Goal: Task Accomplishment & Management: Manage account settings

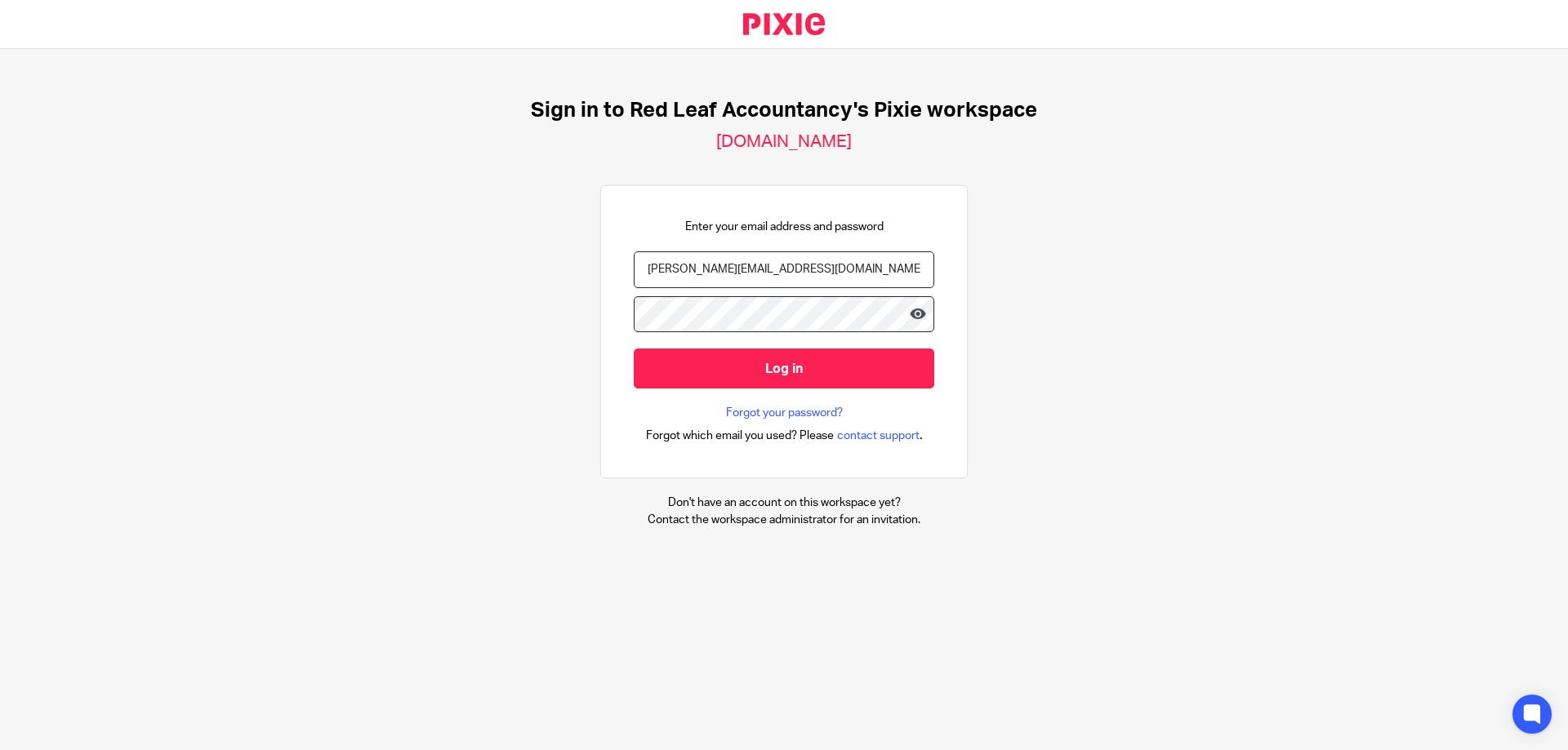
type input "[PERSON_NAME][EMAIL_ADDRESS][DOMAIN_NAME]"
click at [26, 298] on div "Sign in to Red Leaf Accountancy's Pixie workspace [DOMAIN_NAME] Enter your emai…" at bounding box center [784, 313] width 1568 height 529
click at [678, 362] on input "Log in" at bounding box center [784, 368] width 300 height 40
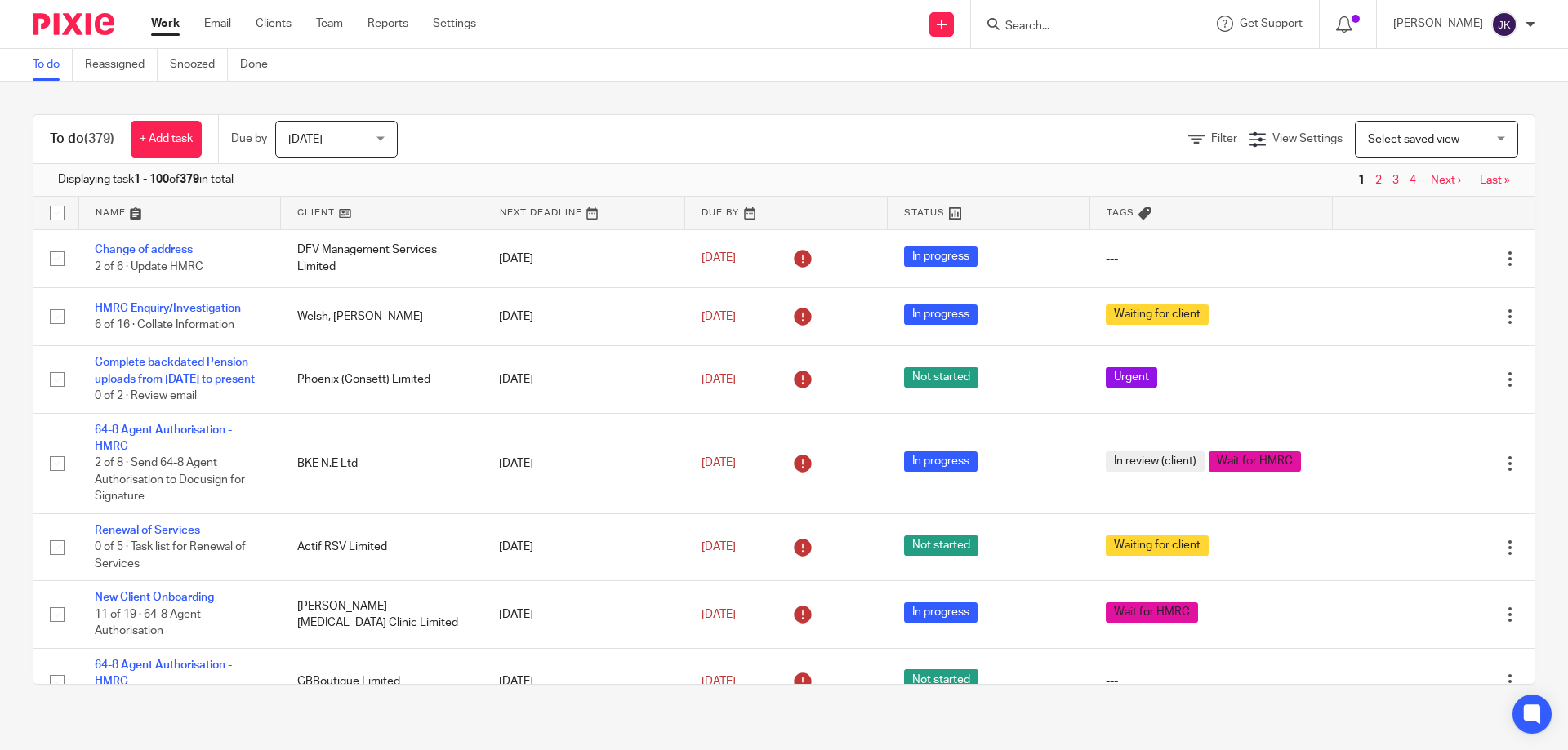
click at [1031, 27] on input "Search" at bounding box center [1077, 27] width 147 height 15
type input "d"
type input "dfv"
click at [1134, 76] on link at bounding box center [1138, 70] width 276 height 37
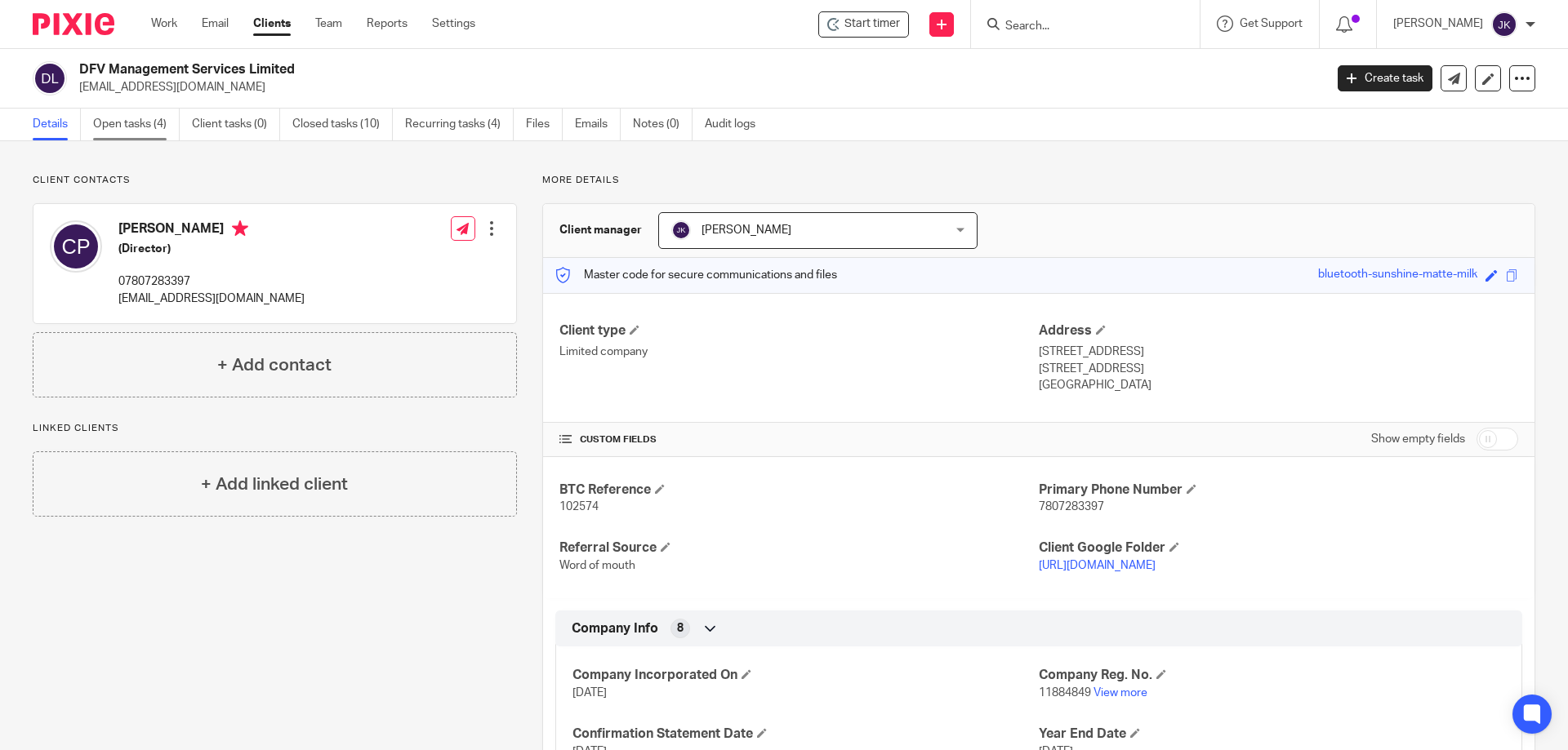
click at [112, 121] on link "Open tasks (4)" at bounding box center [137, 124] width 87 height 31
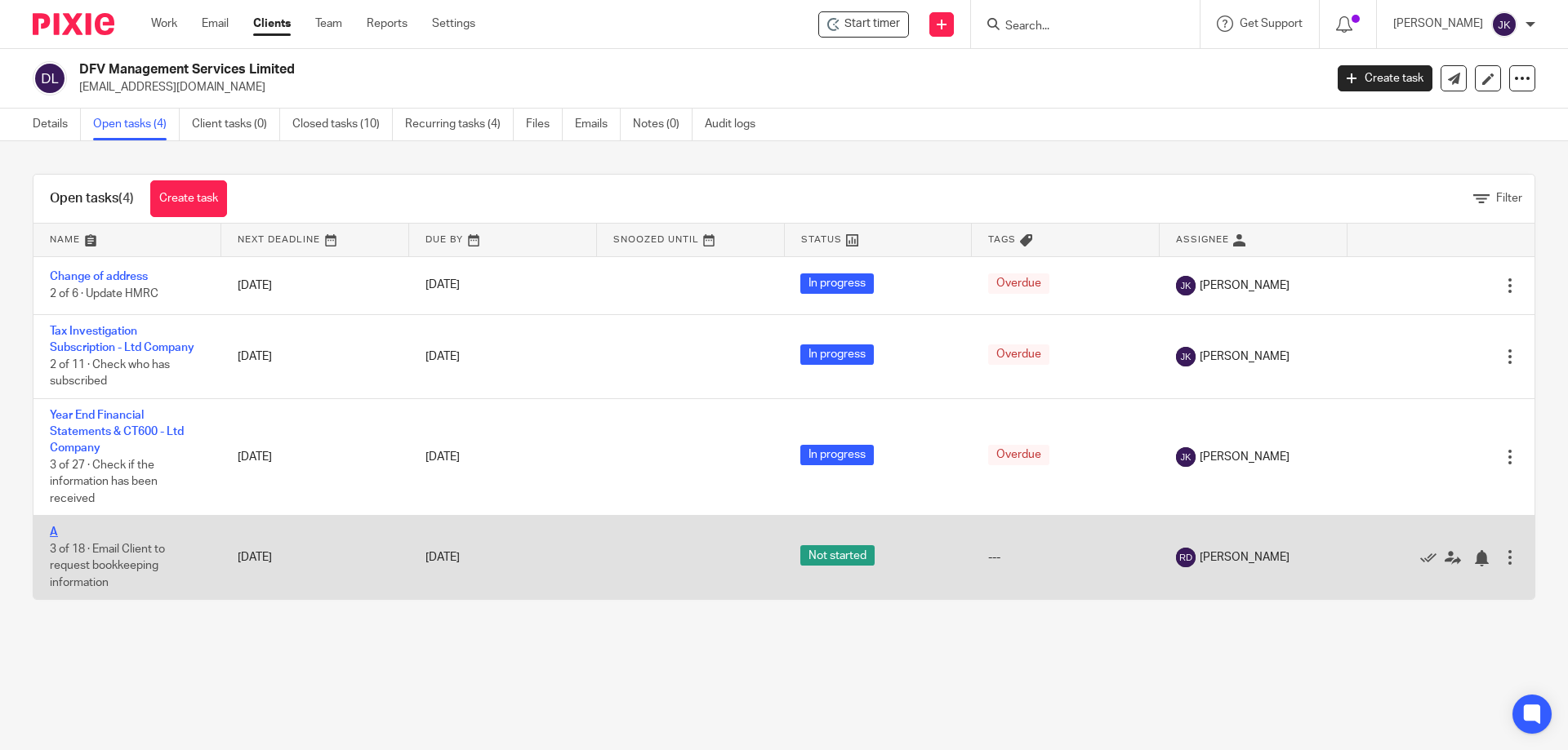
click at [51, 532] on link "A" at bounding box center [54, 532] width 8 height 12
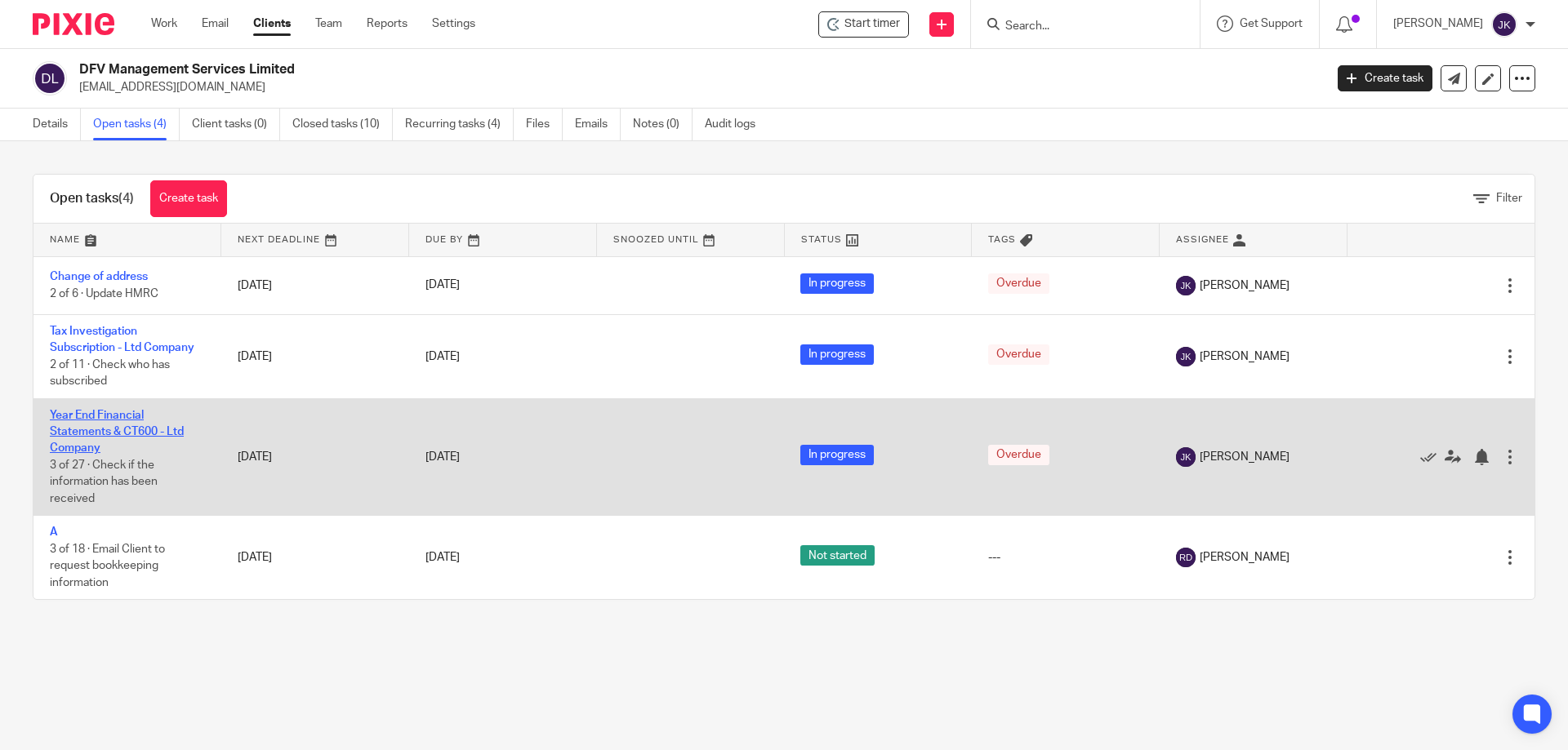
click at [78, 431] on link "Year End Financial Statements & CT600 - Ltd Company" at bounding box center [117, 432] width 134 height 45
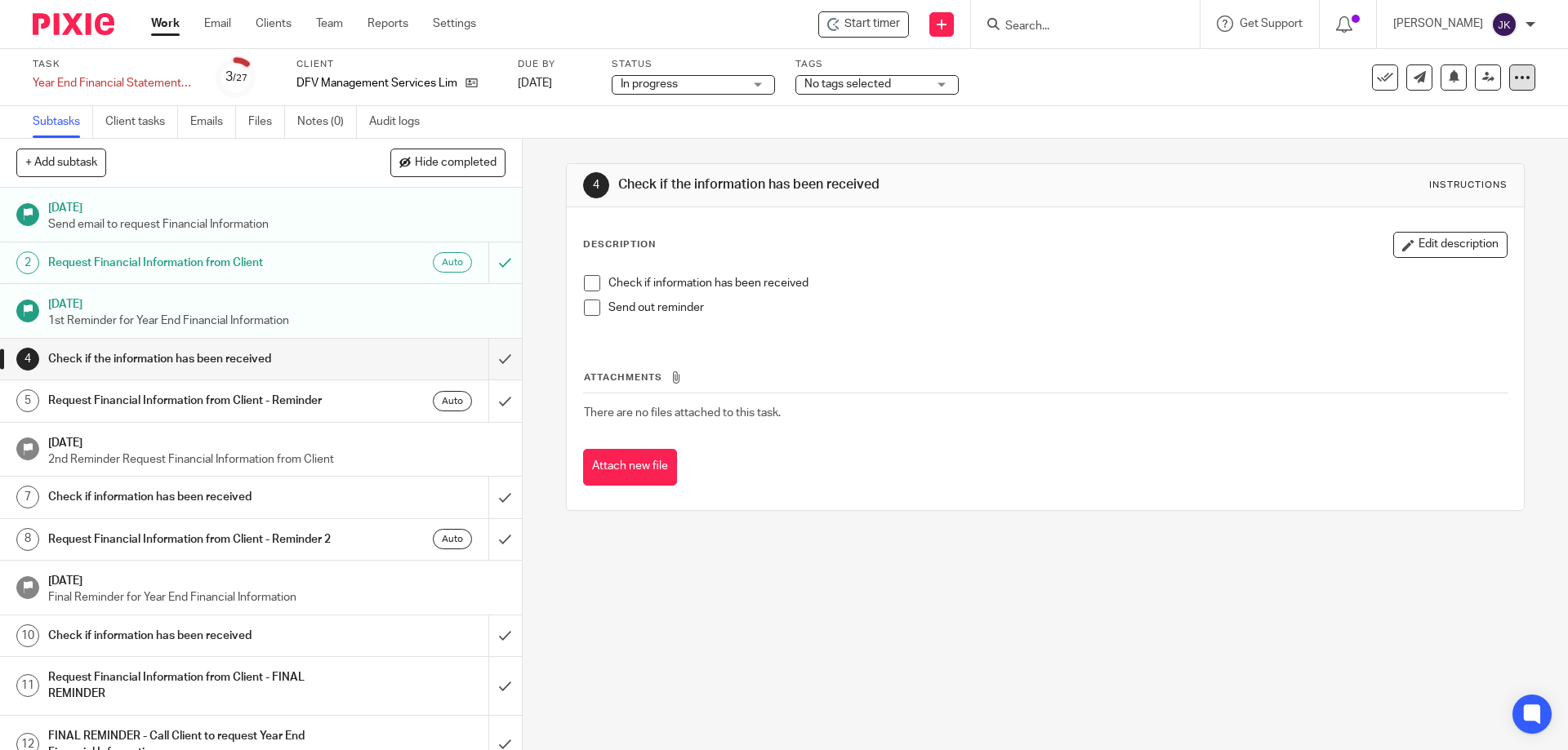
click at [1521, 74] on div at bounding box center [1522, 78] width 27 height 27
click at [1418, 153] on li "Advanced task editor" at bounding box center [1440, 148] width 131 height 24
click at [1416, 151] on link "Advanced task editor" at bounding box center [1452, 148] width 108 height 12
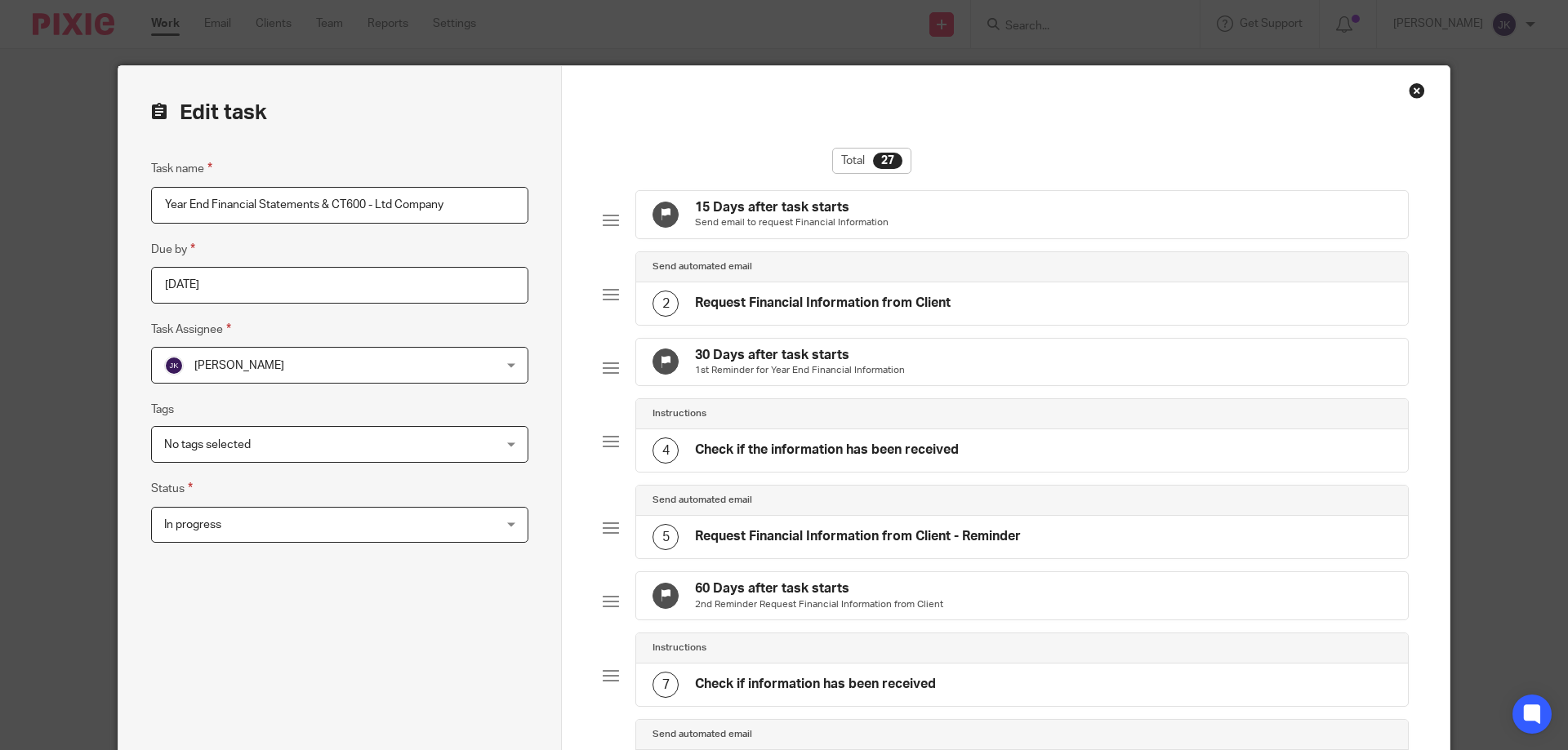
scroll to position [245, 0]
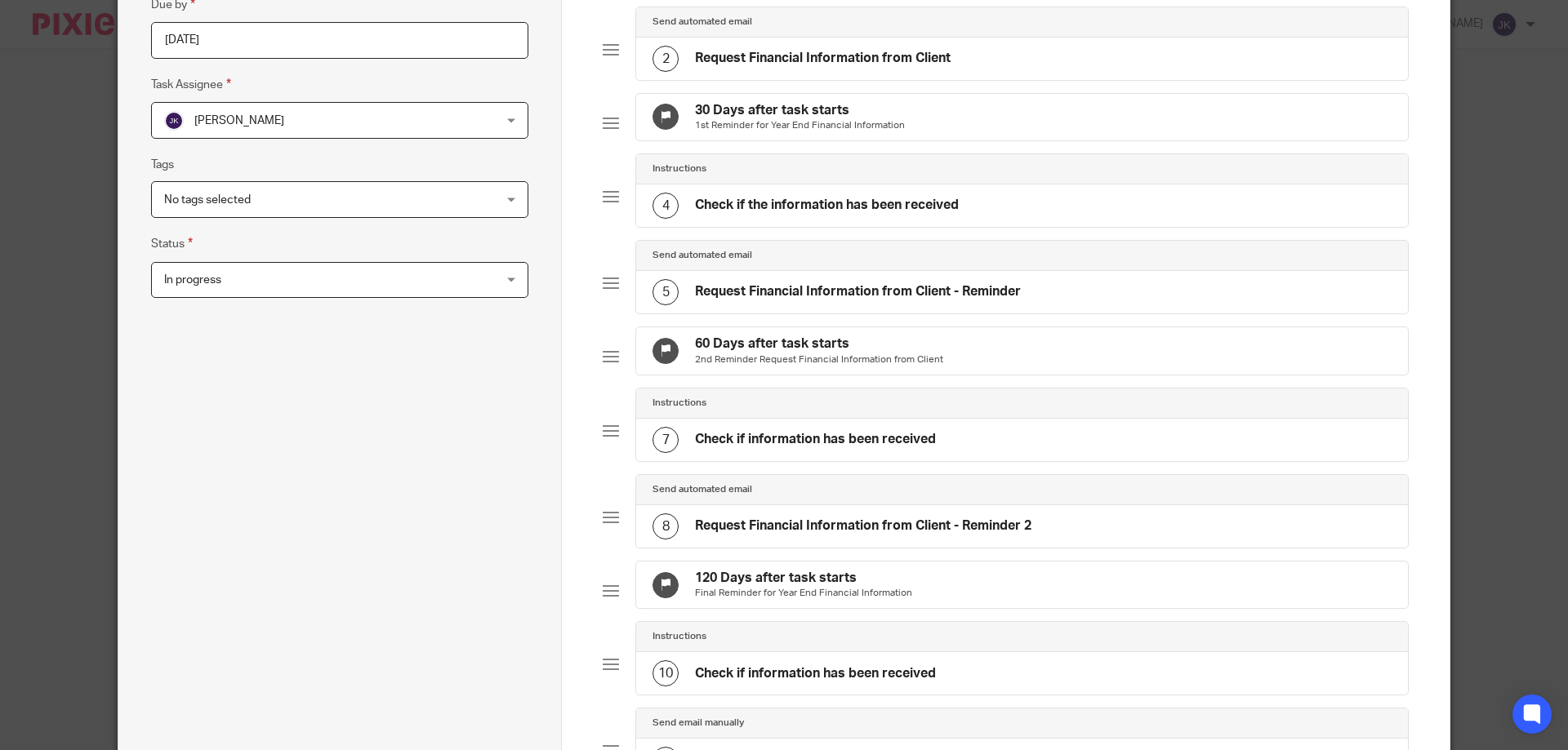
click at [765, 300] on h4 "Request Financial Information from Client - Reminder" at bounding box center [857, 291] width 326 height 17
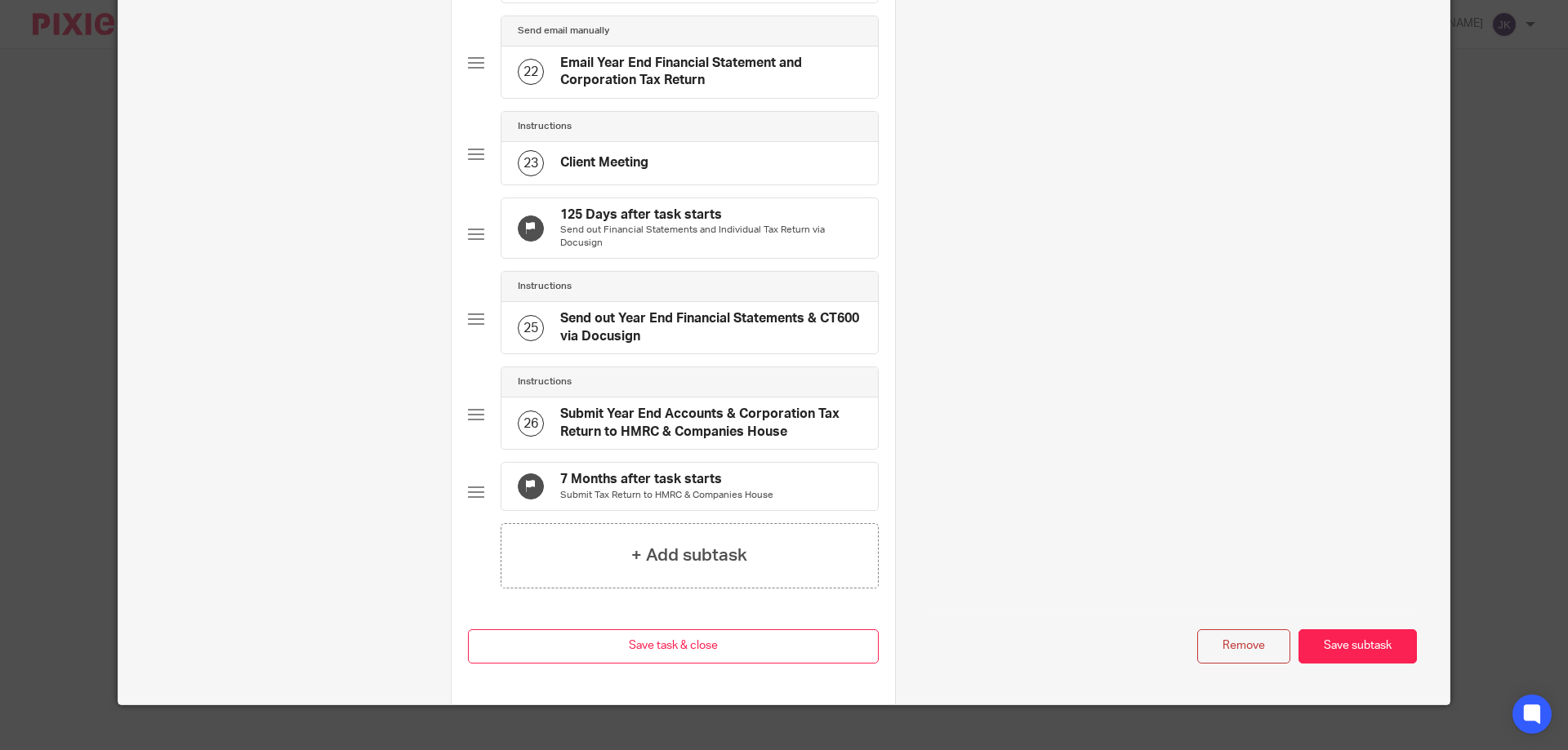
scroll to position [1983, 0]
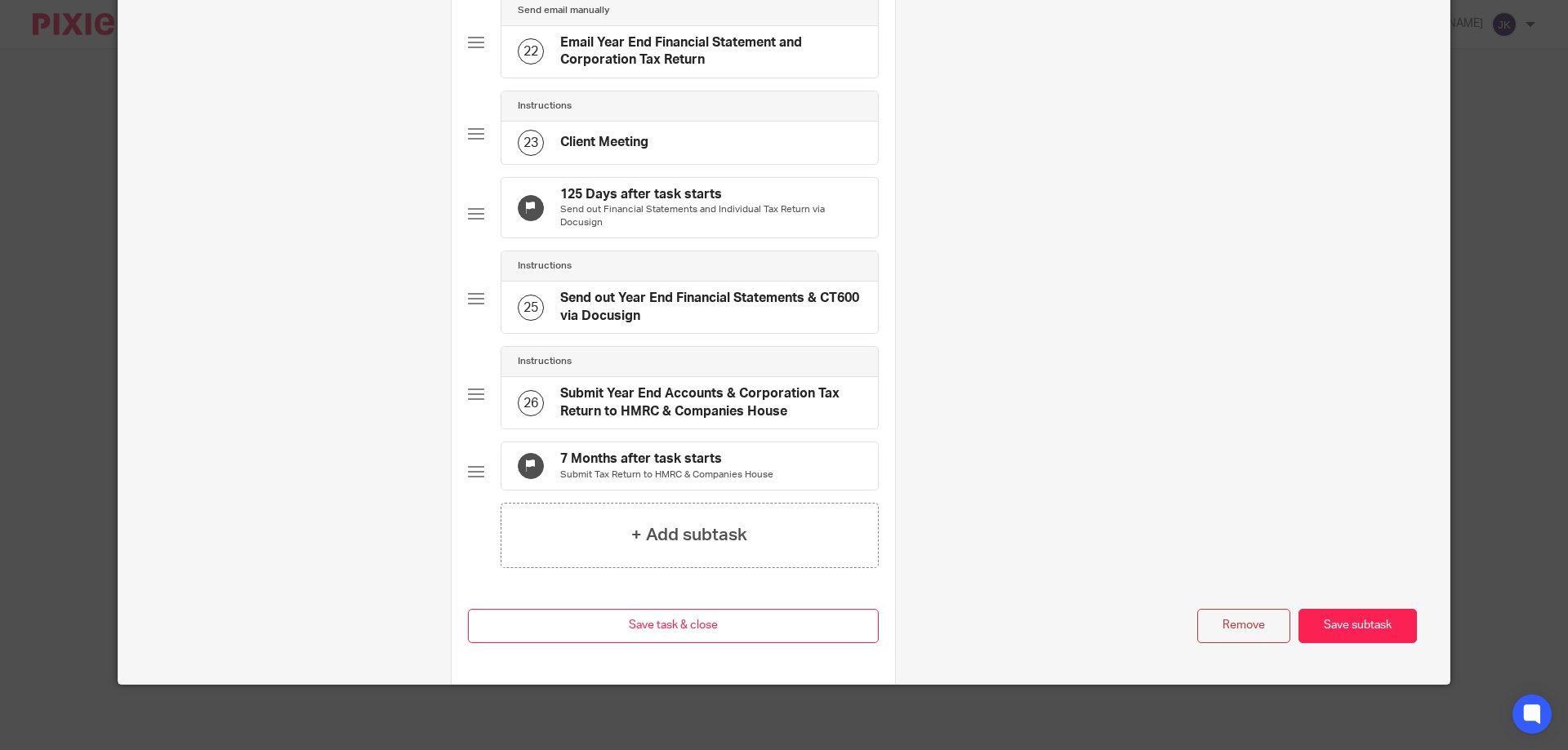
click at [1213, 632] on button "Remove" at bounding box center [1243, 627] width 94 height 35
type input "Request Financial Information from Client - Reminder 2"
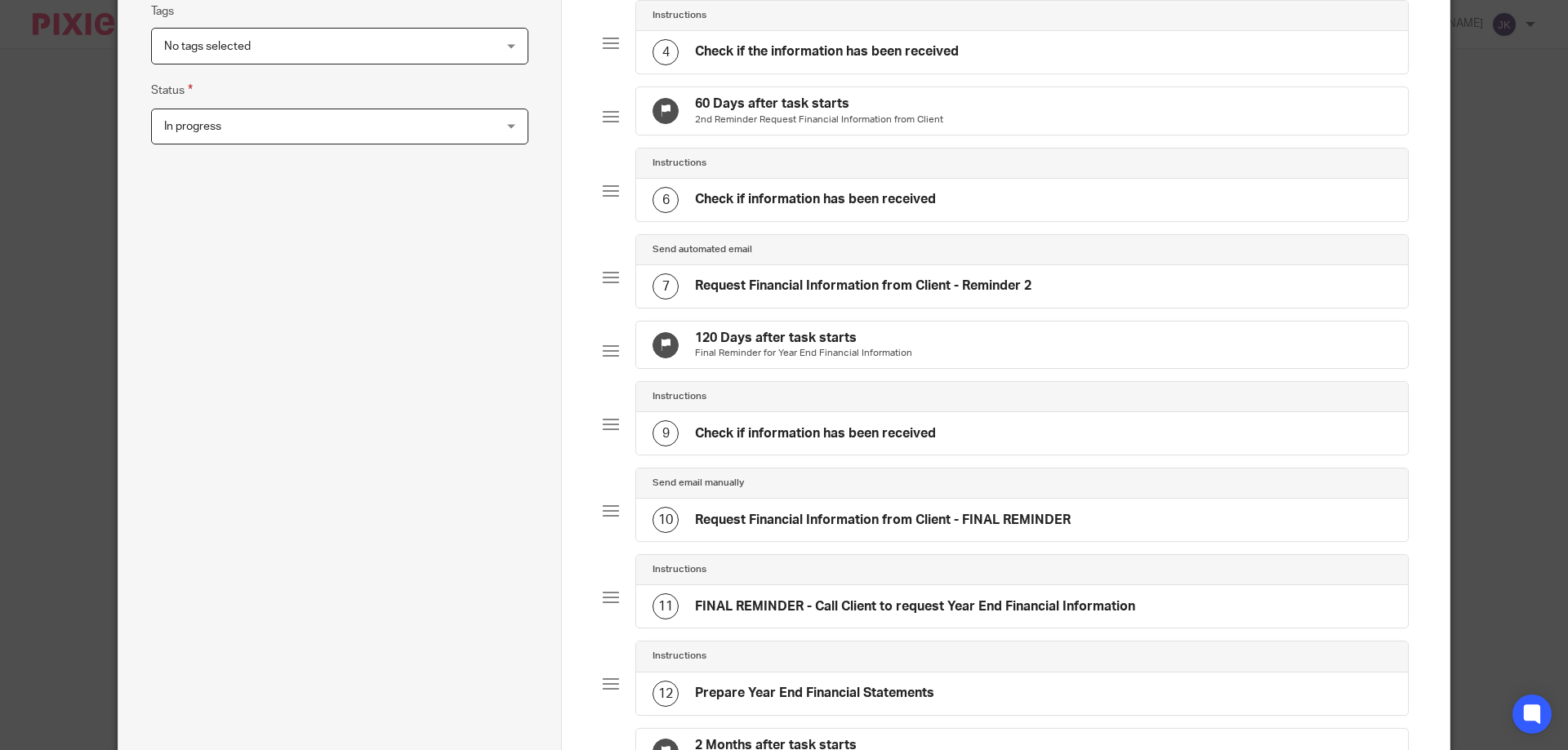
scroll to position [408, 0]
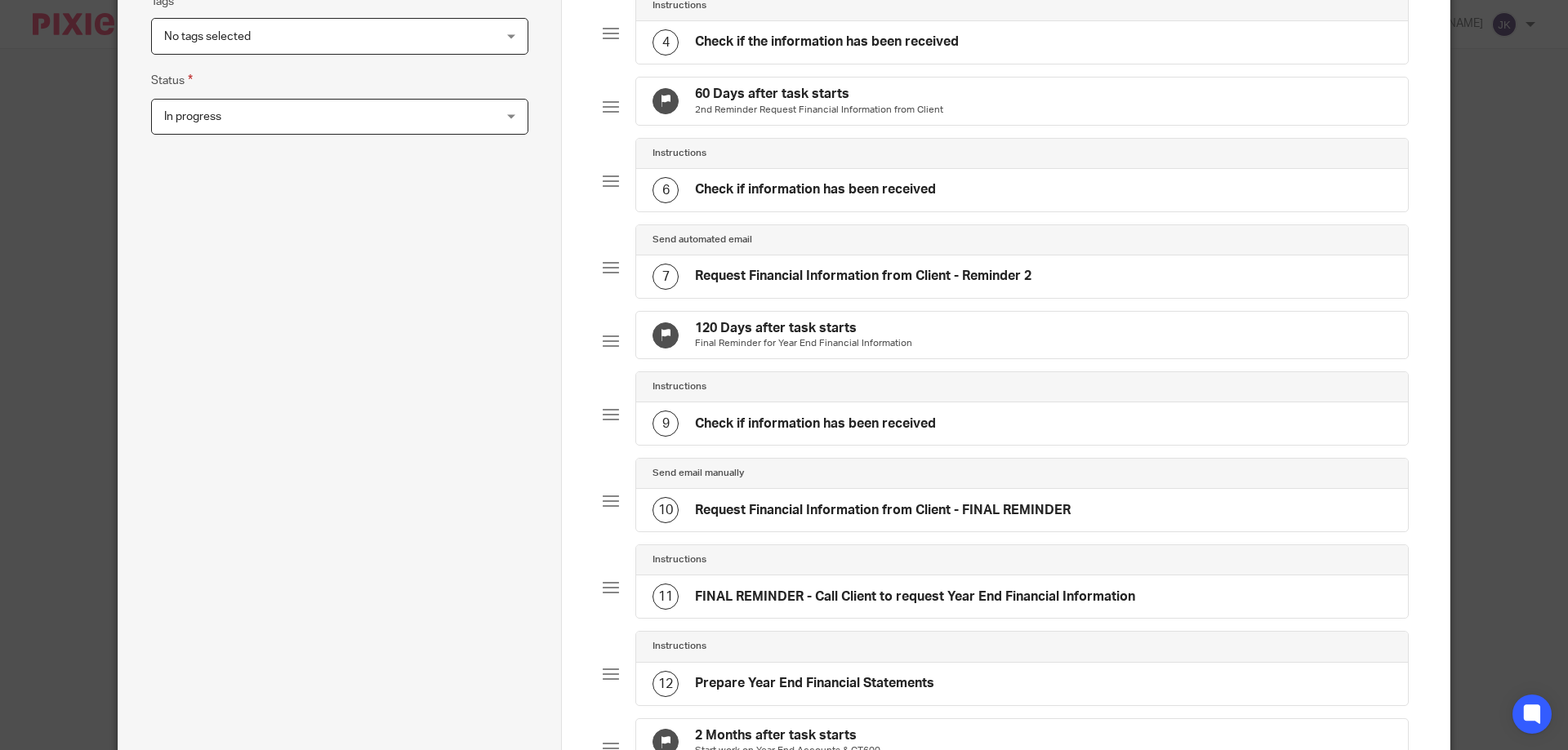
click at [841, 289] on div "7 Request Financial Information from Client - Reminder 2" at bounding box center [842, 277] width 379 height 27
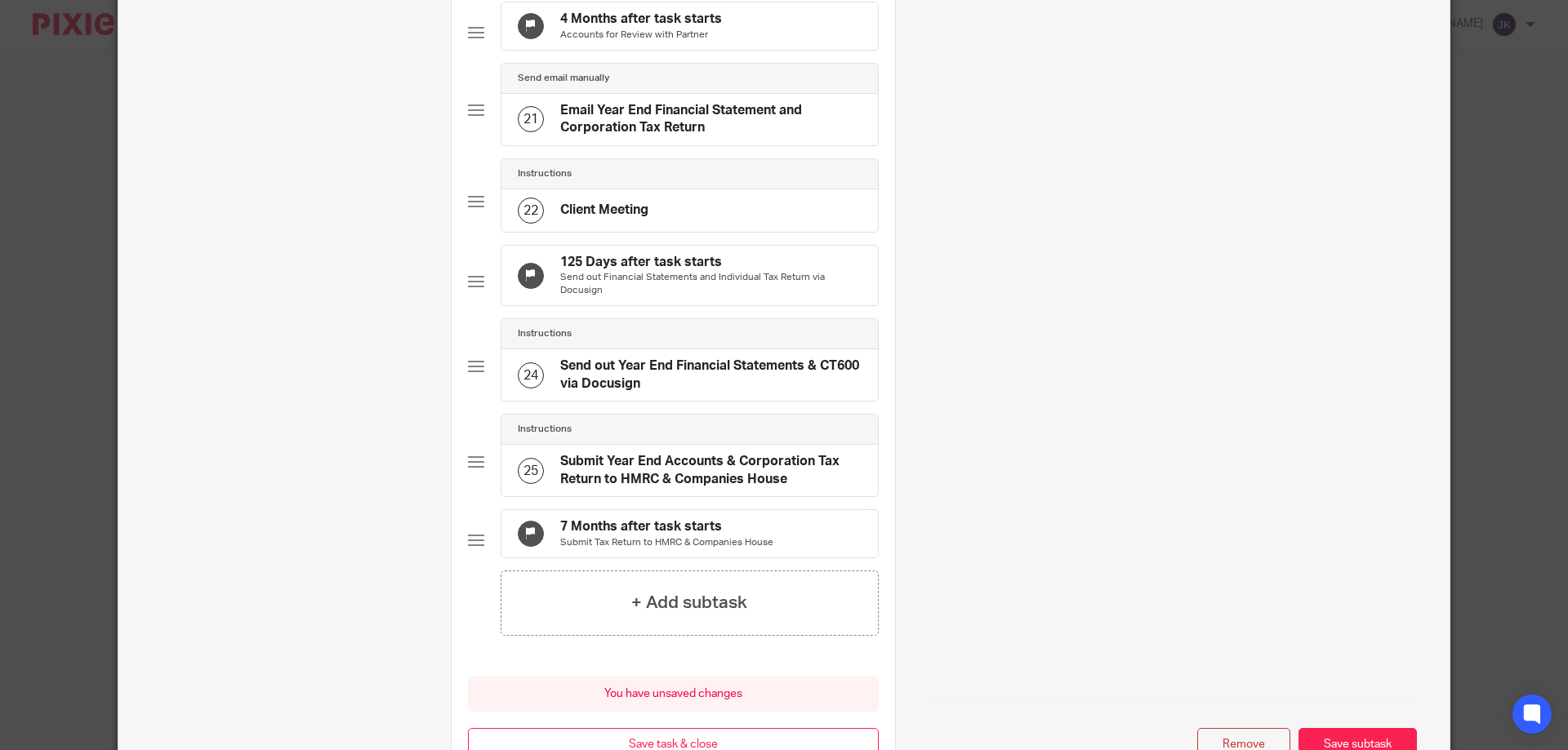
scroll to position [1939, 0]
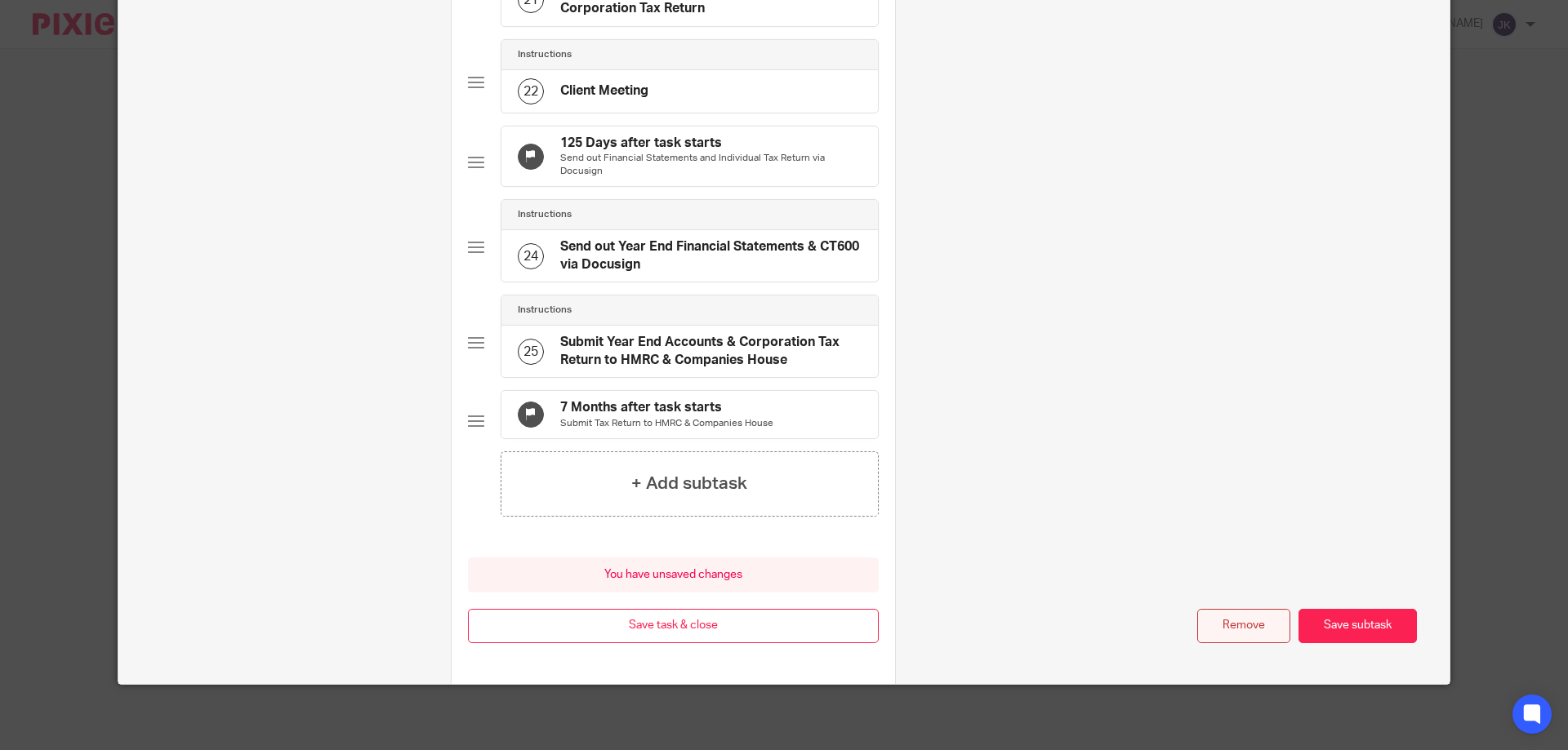
click at [1224, 619] on button "Remove" at bounding box center [1243, 627] width 94 height 35
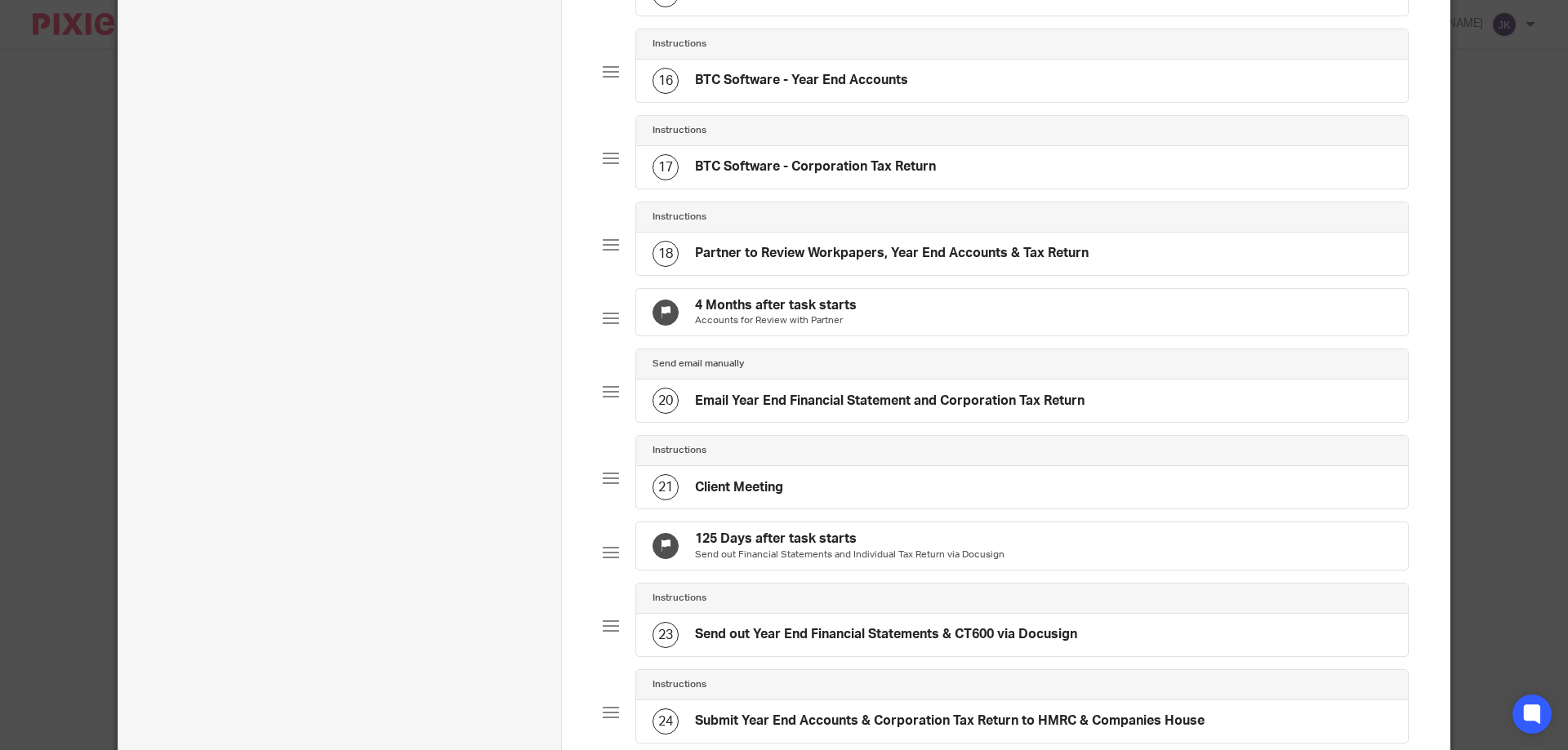
scroll to position [1739, 0]
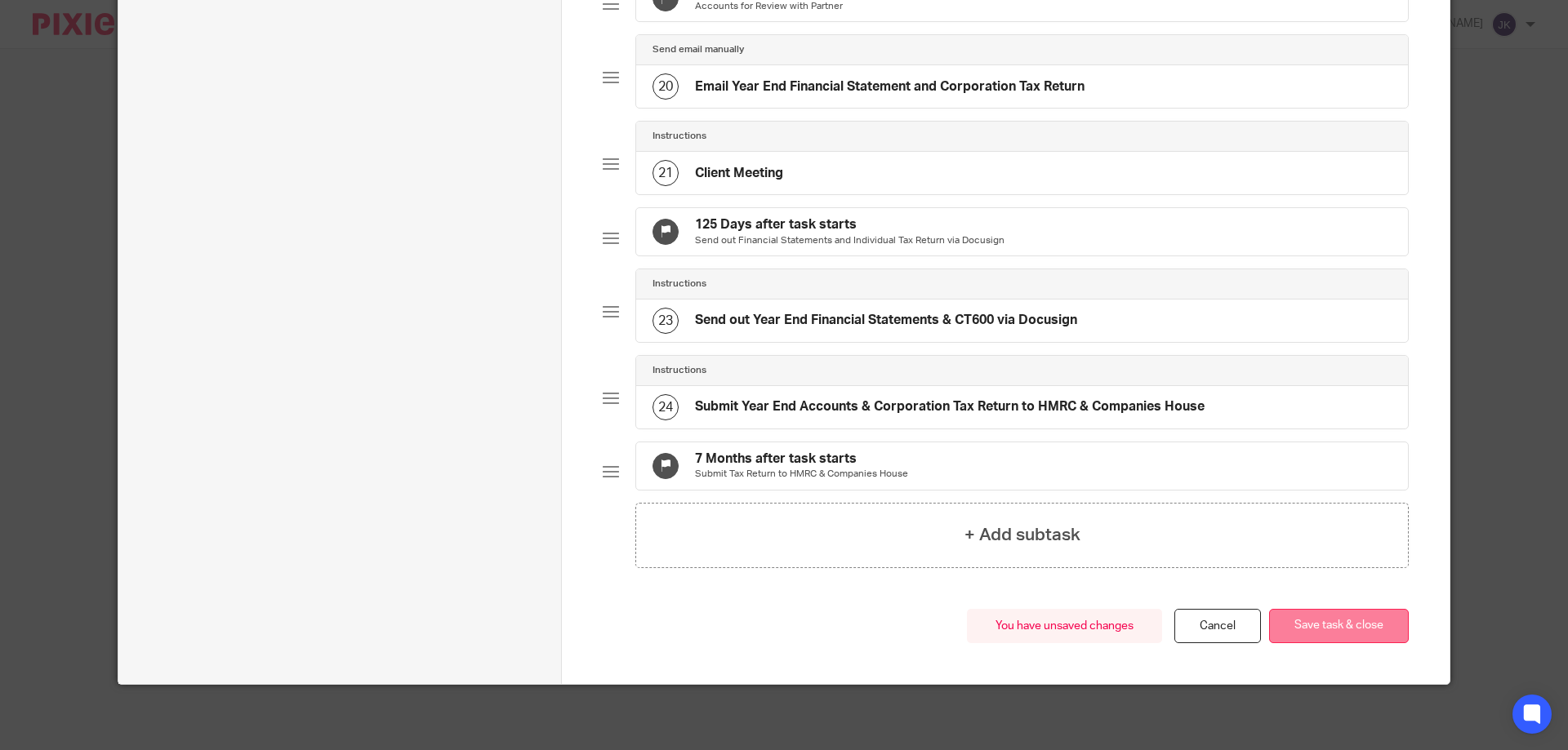
click at [1347, 625] on button "Save task & close" at bounding box center [1339, 627] width 140 height 35
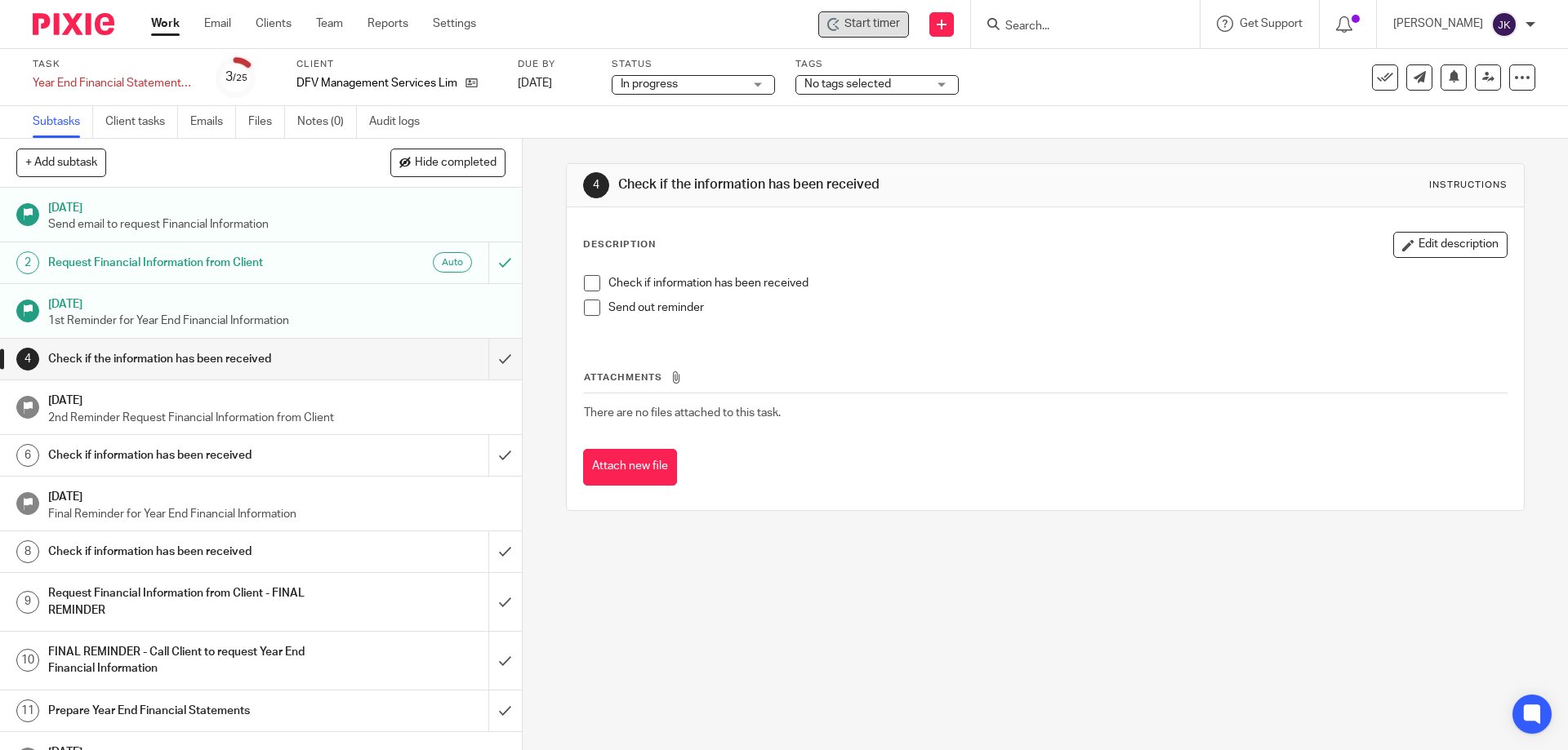
click at [860, 24] on span "Start timer" at bounding box center [872, 24] width 55 height 17
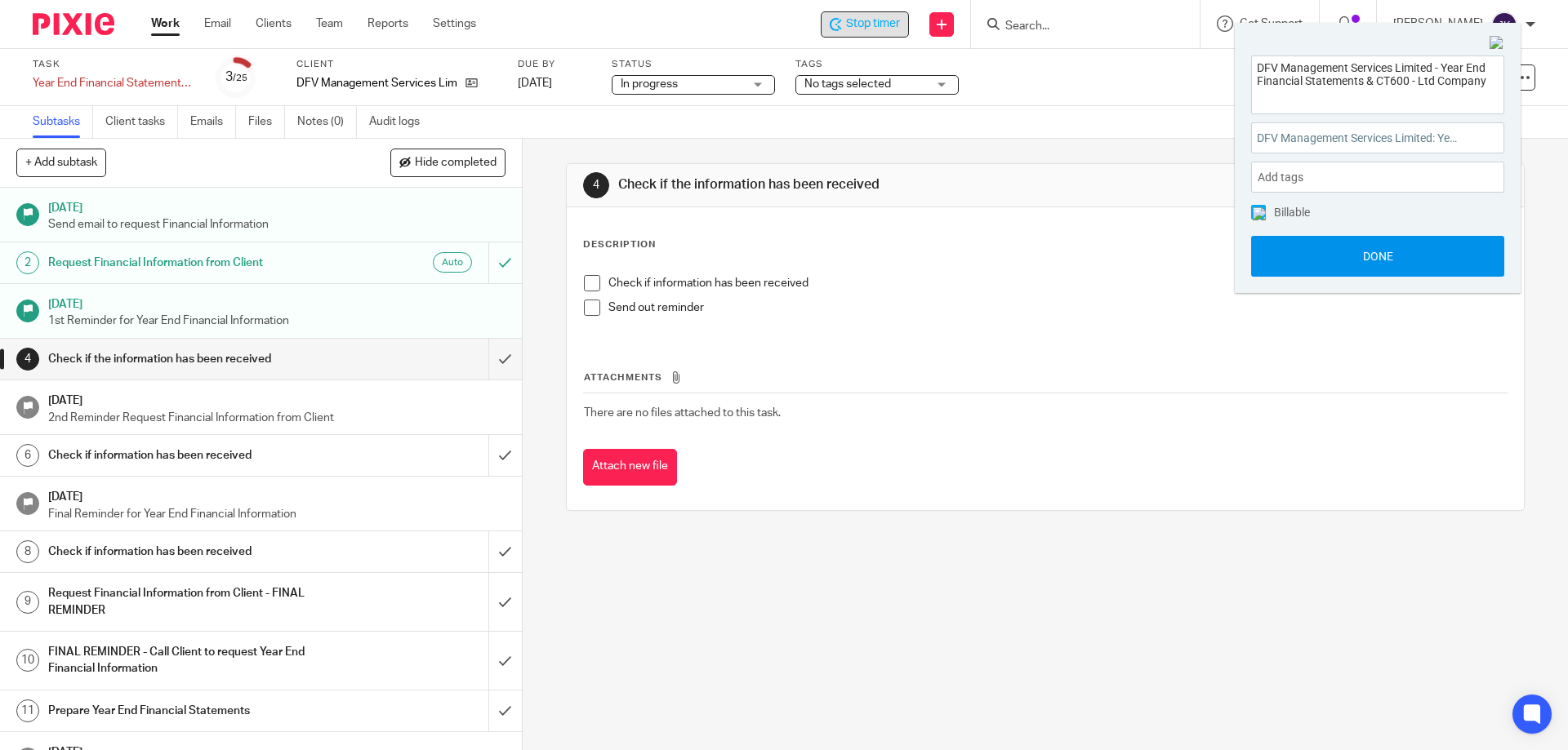
click at [1329, 261] on button "Done" at bounding box center [1377, 256] width 253 height 40
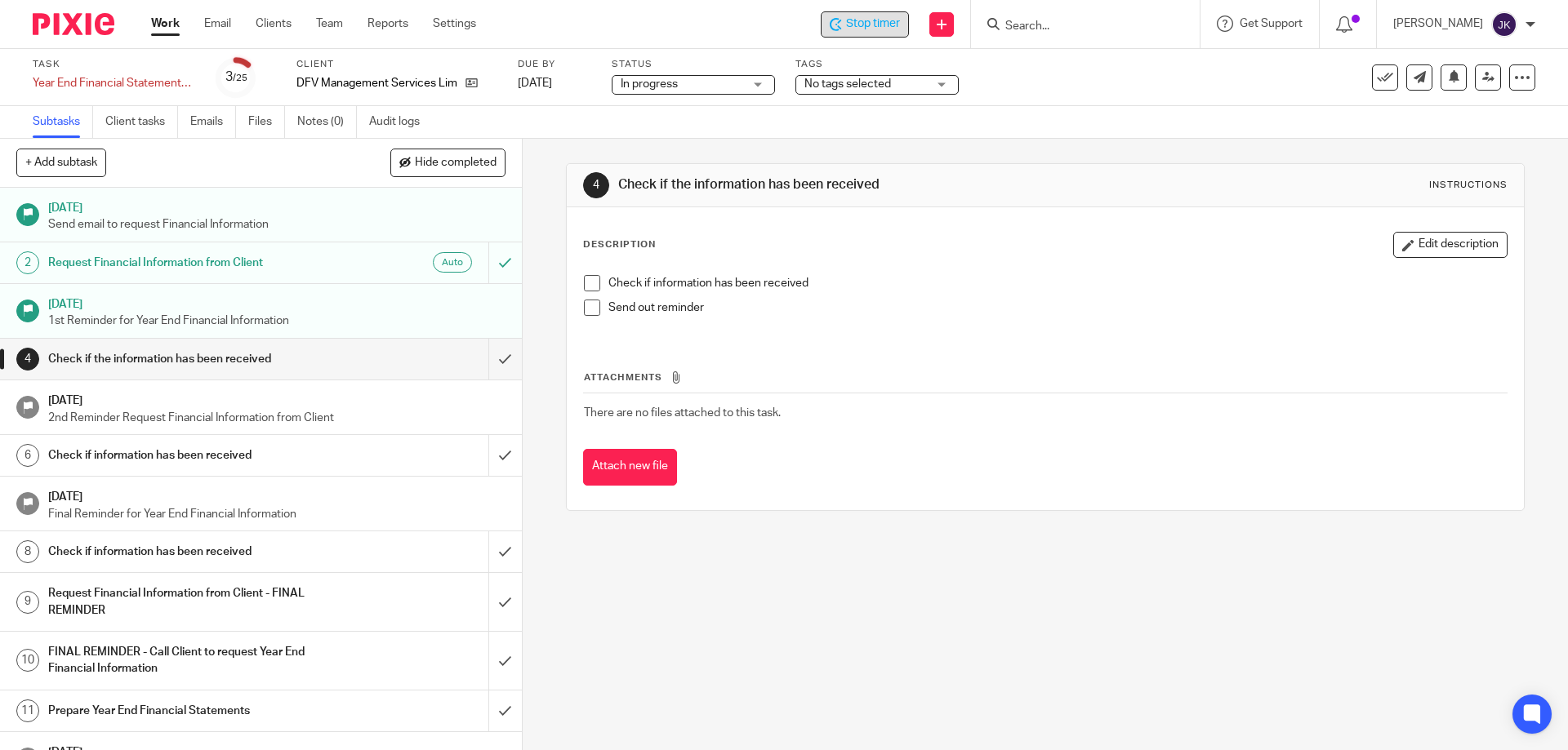
click at [585, 285] on span at bounding box center [592, 283] width 17 height 17
click at [592, 309] on span at bounding box center [592, 307] width 17 height 17
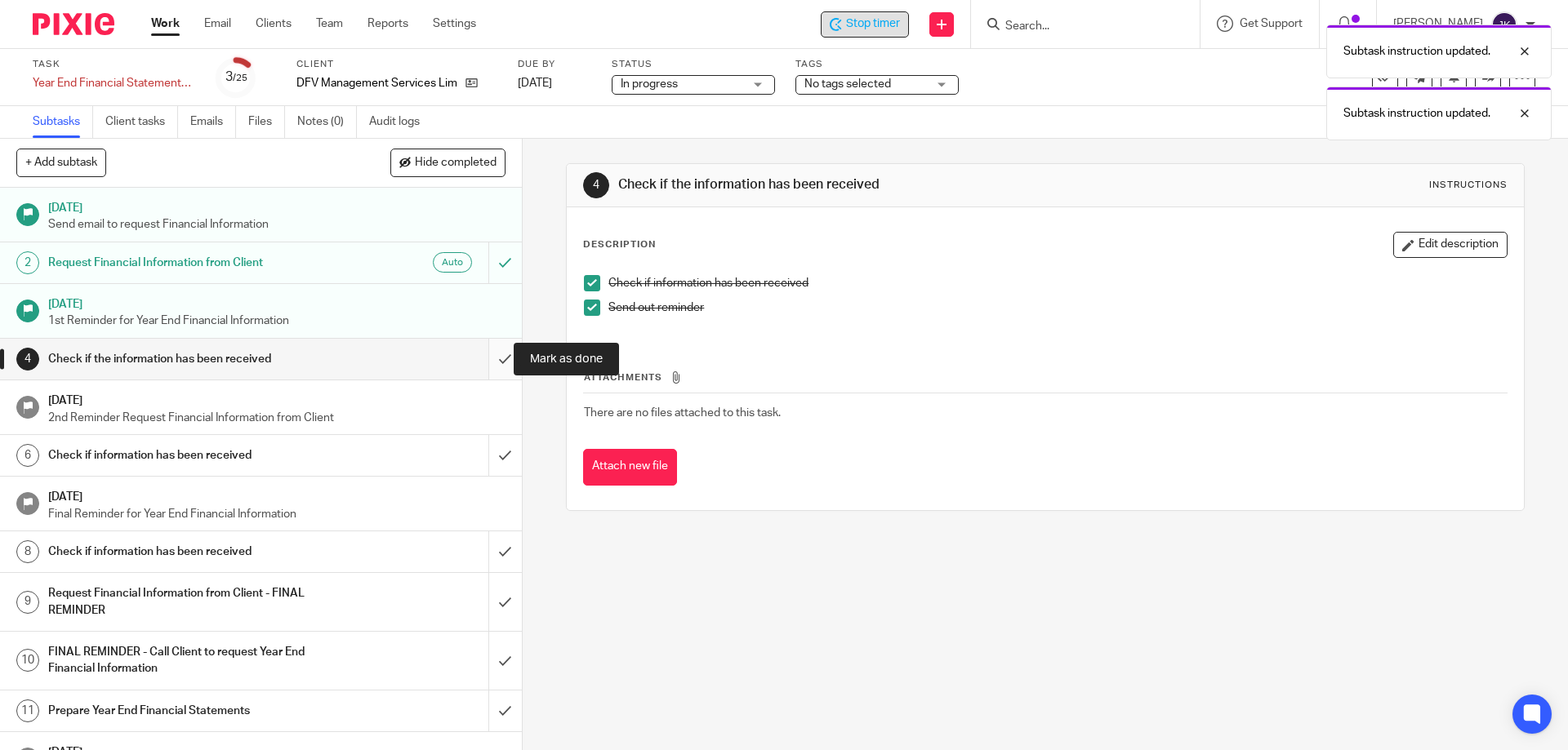
click at [493, 363] on input "submit" at bounding box center [261, 358] width 522 height 40
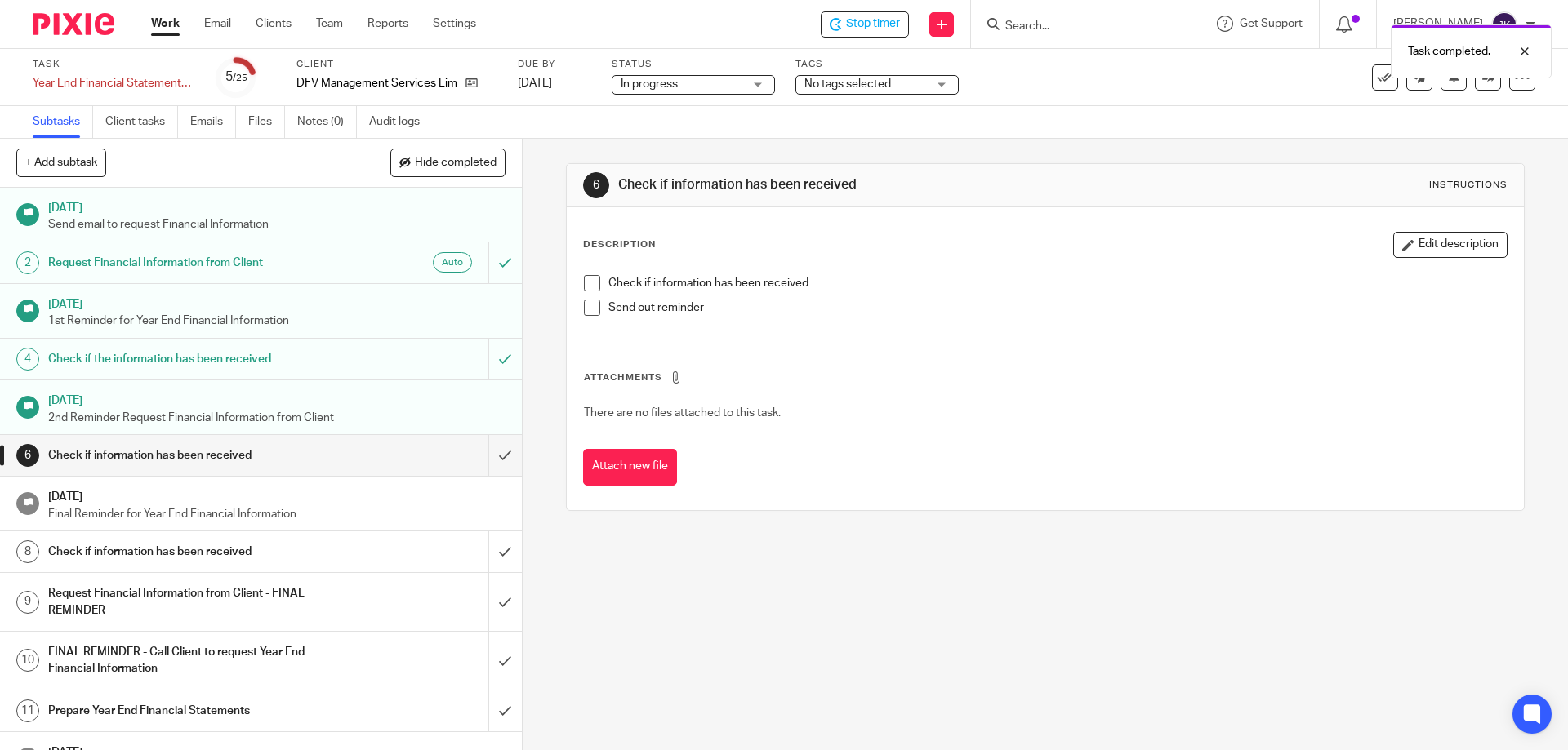
click at [588, 280] on span at bounding box center [592, 283] width 17 height 17
click at [591, 312] on span at bounding box center [592, 307] width 17 height 17
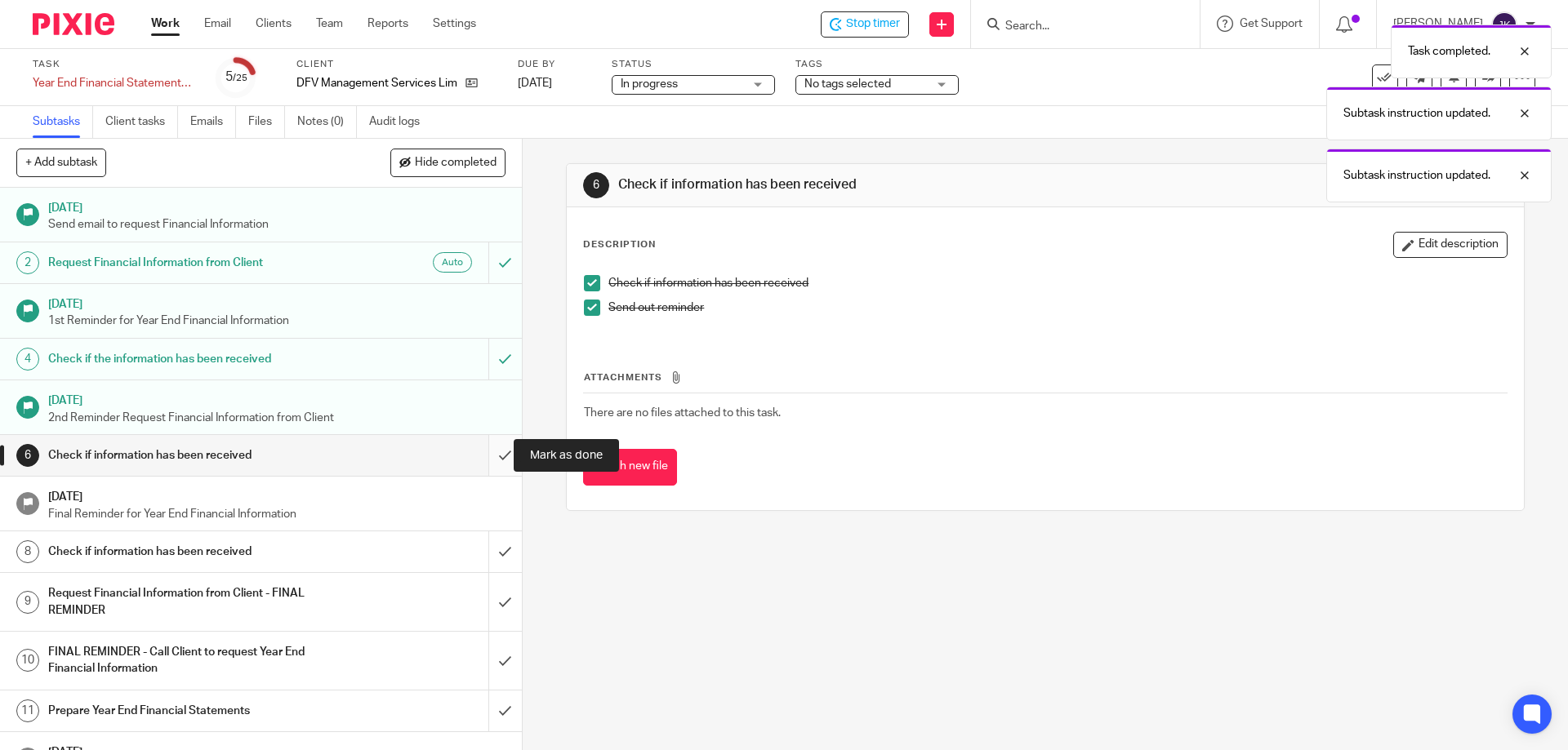
click at [490, 463] on input "submit" at bounding box center [261, 455] width 522 height 40
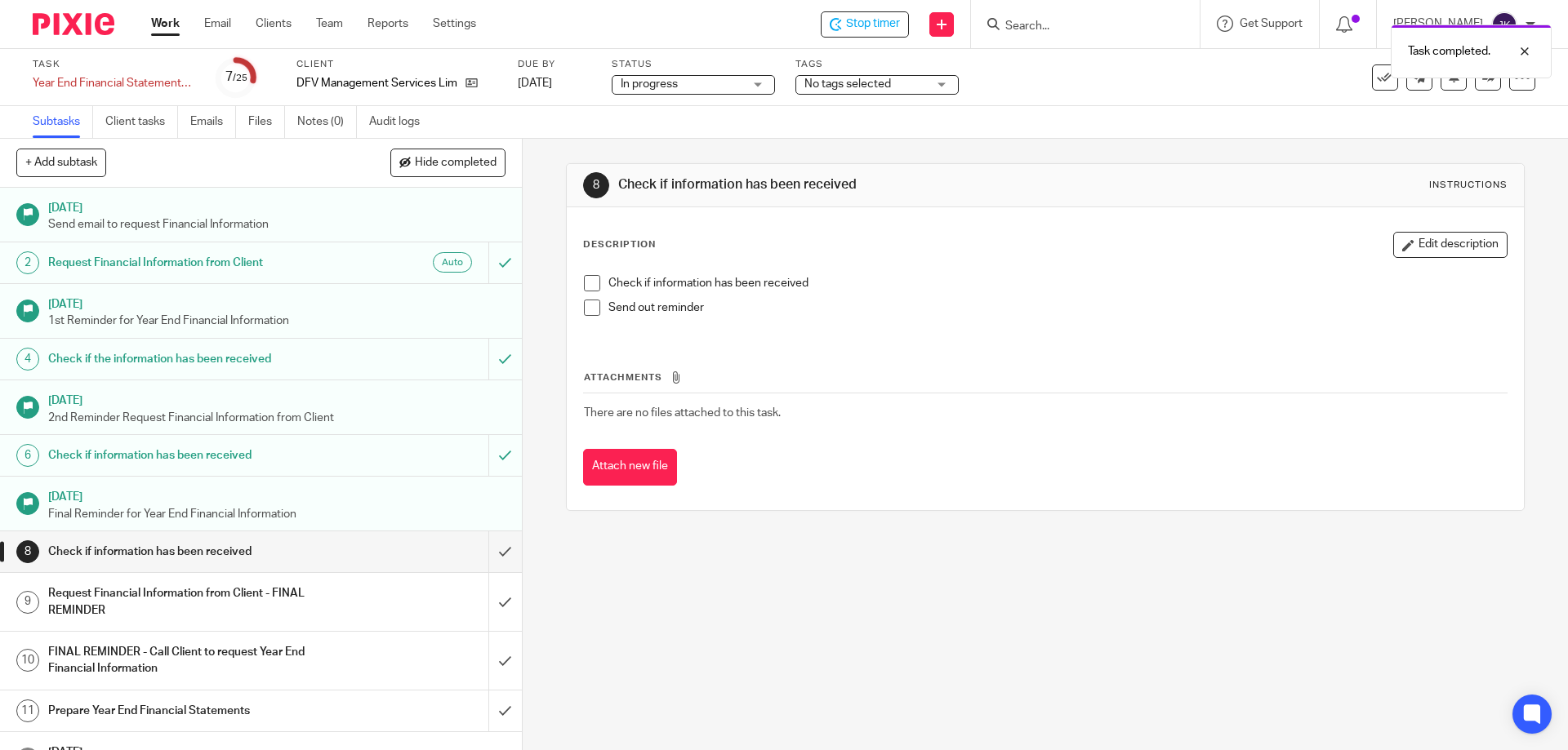
click at [588, 281] on span at bounding box center [592, 283] width 17 height 17
click at [584, 312] on span at bounding box center [592, 307] width 17 height 17
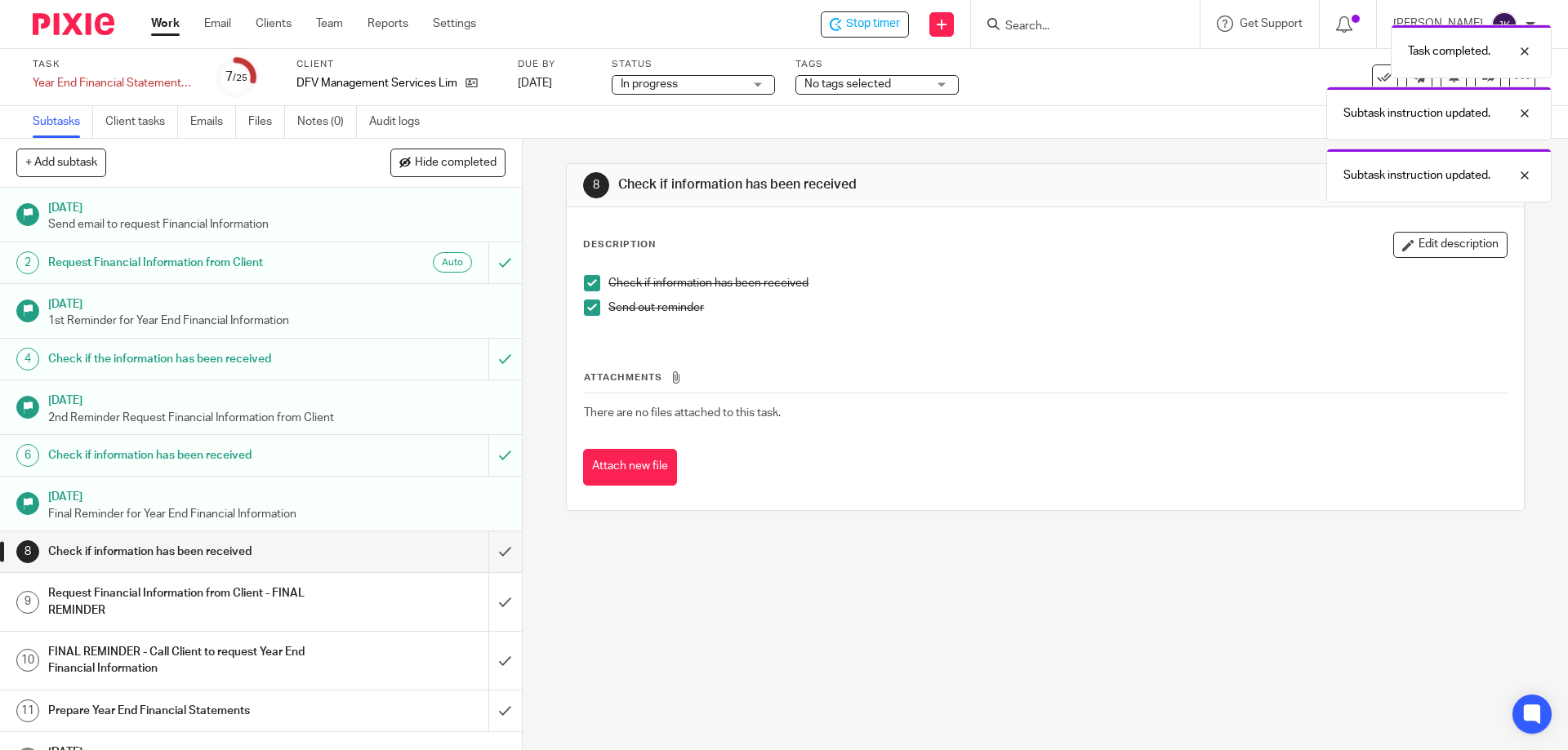
click at [459, 547] on link "8 Check if information has been received" at bounding box center [244, 551] width 488 height 40
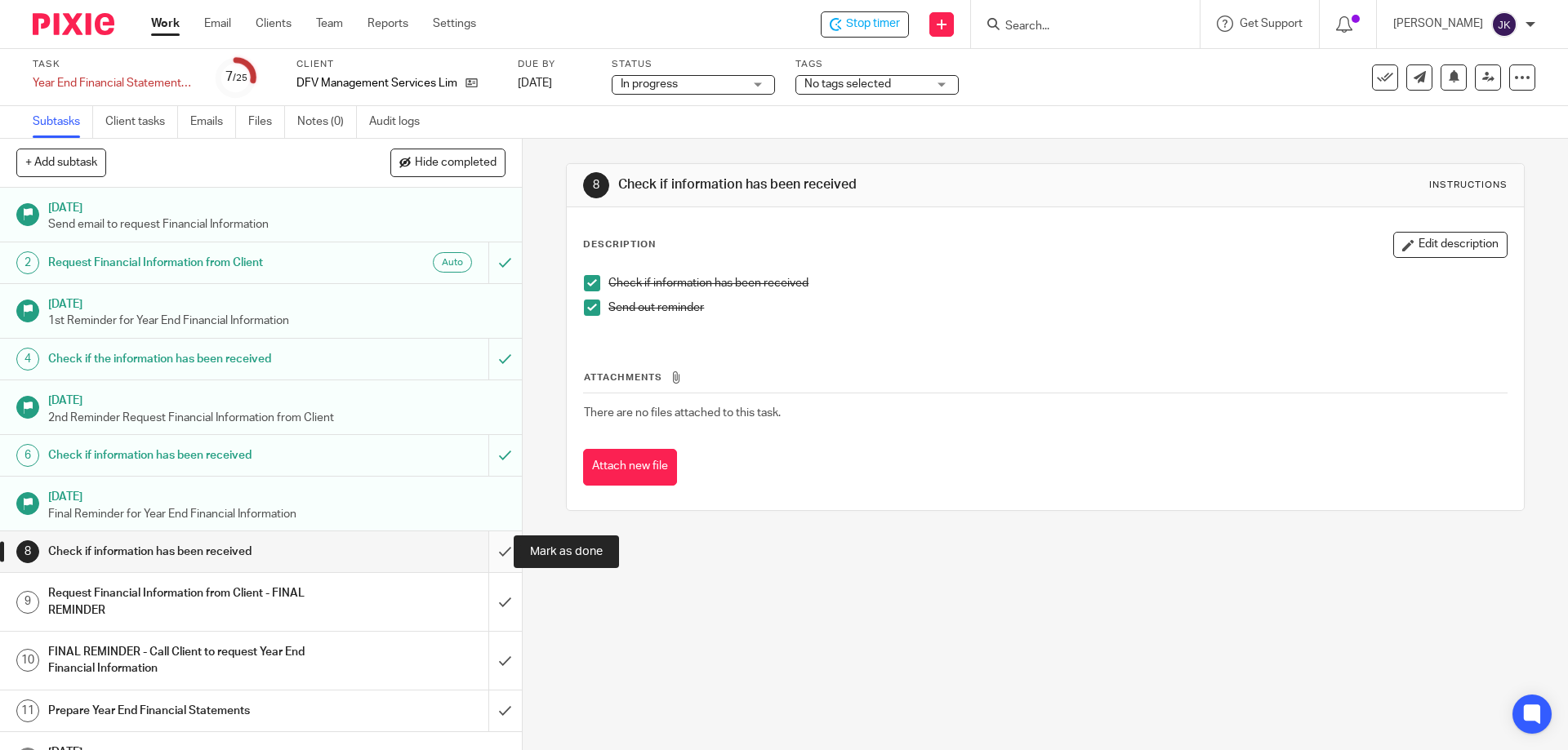
click at [491, 553] on input "submit" at bounding box center [261, 551] width 522 height 40
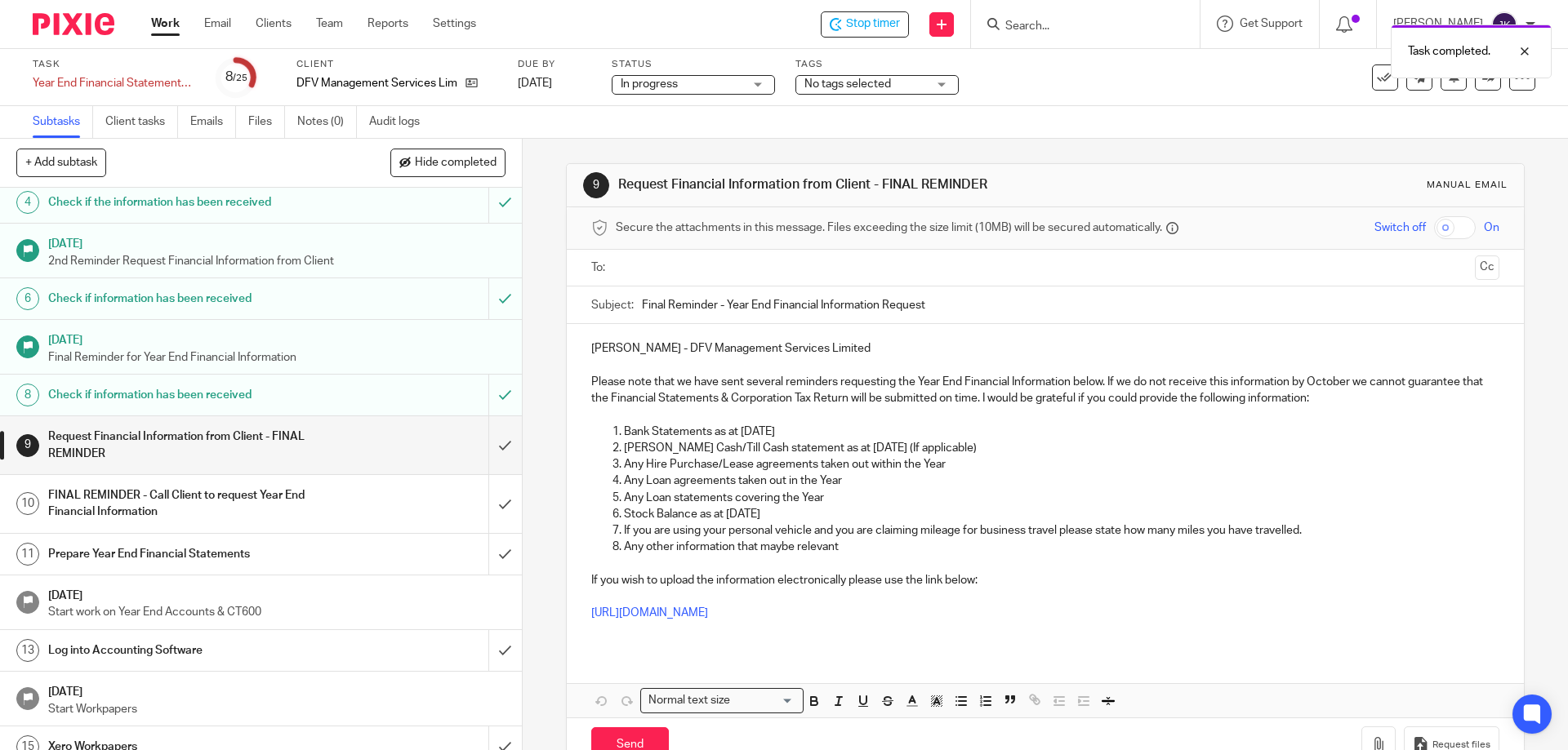
scroll to position [163, 0]
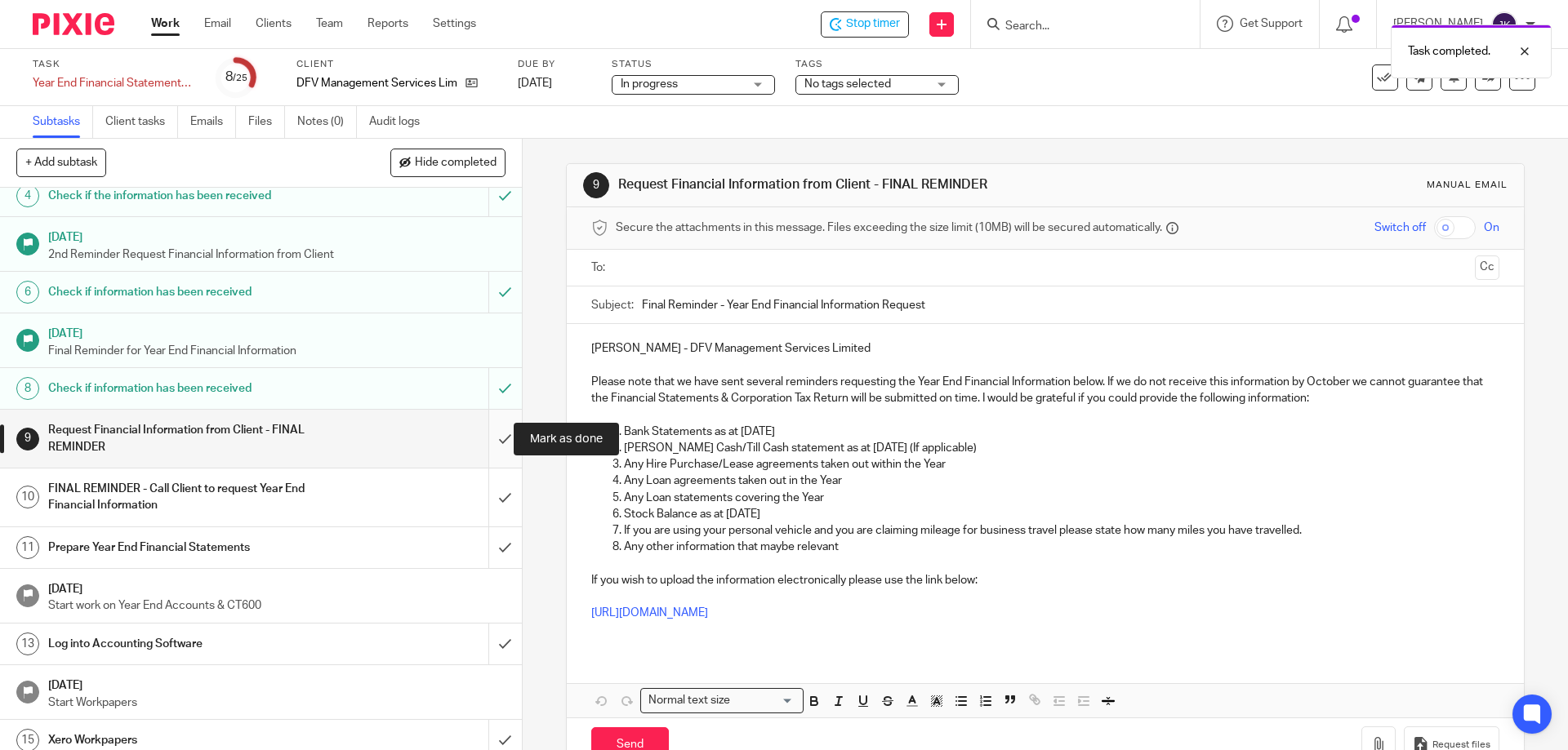
click at [480, 437] on input "submit" at bounding box center [261, 438] width 522 height 58
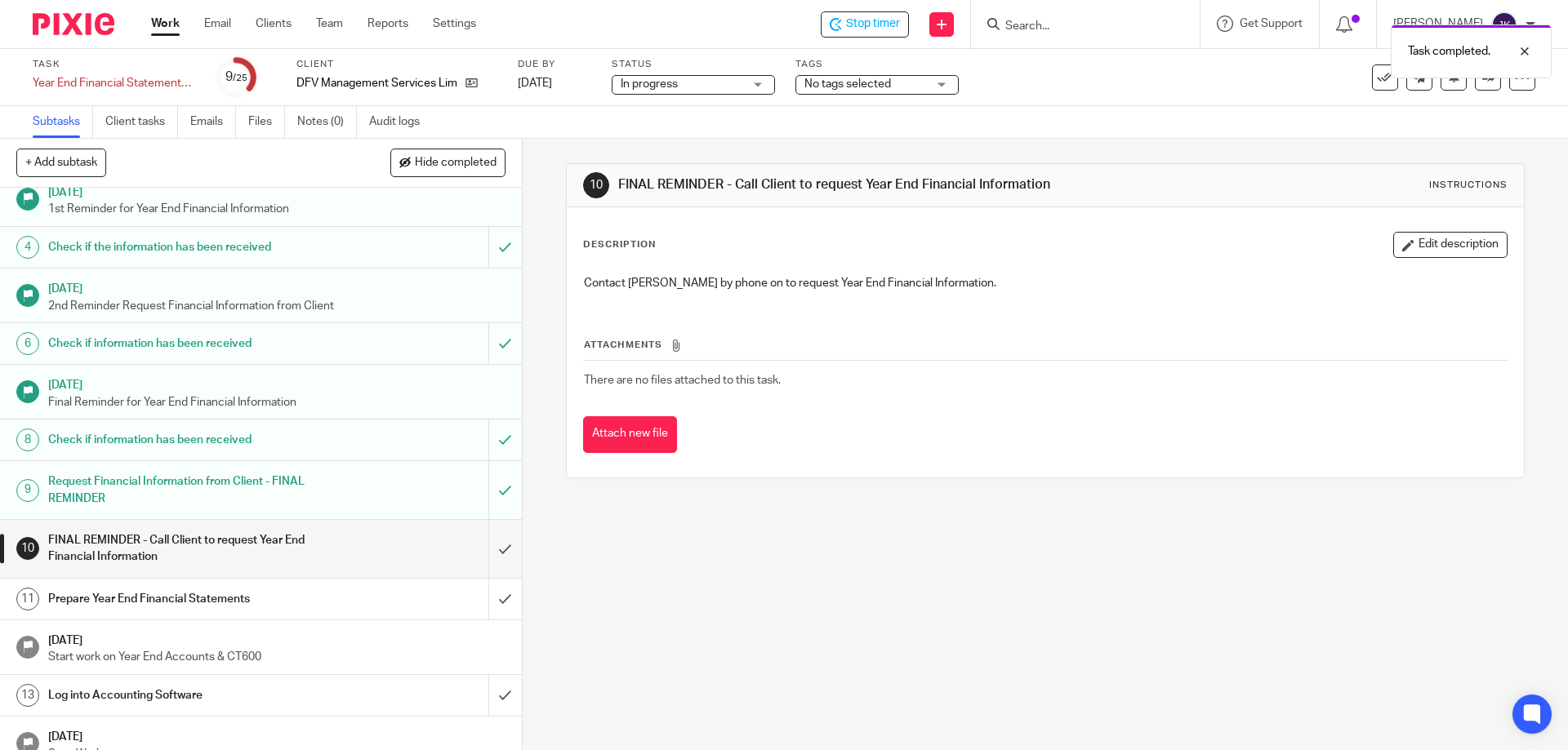
scroll to position [245, 0]
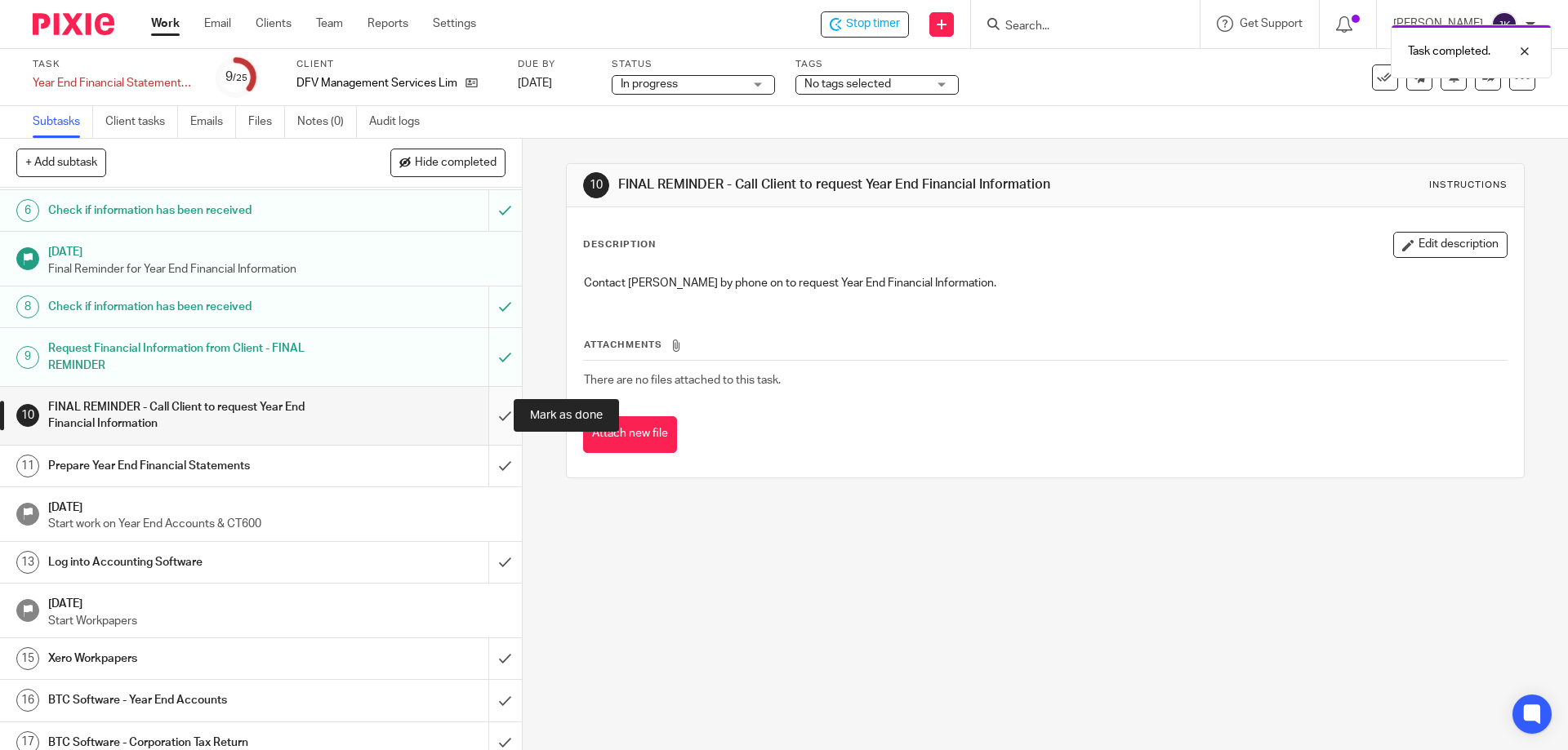
click at [490, 419] on input "submit" at bounding box center [261, 415] width 522 height 58
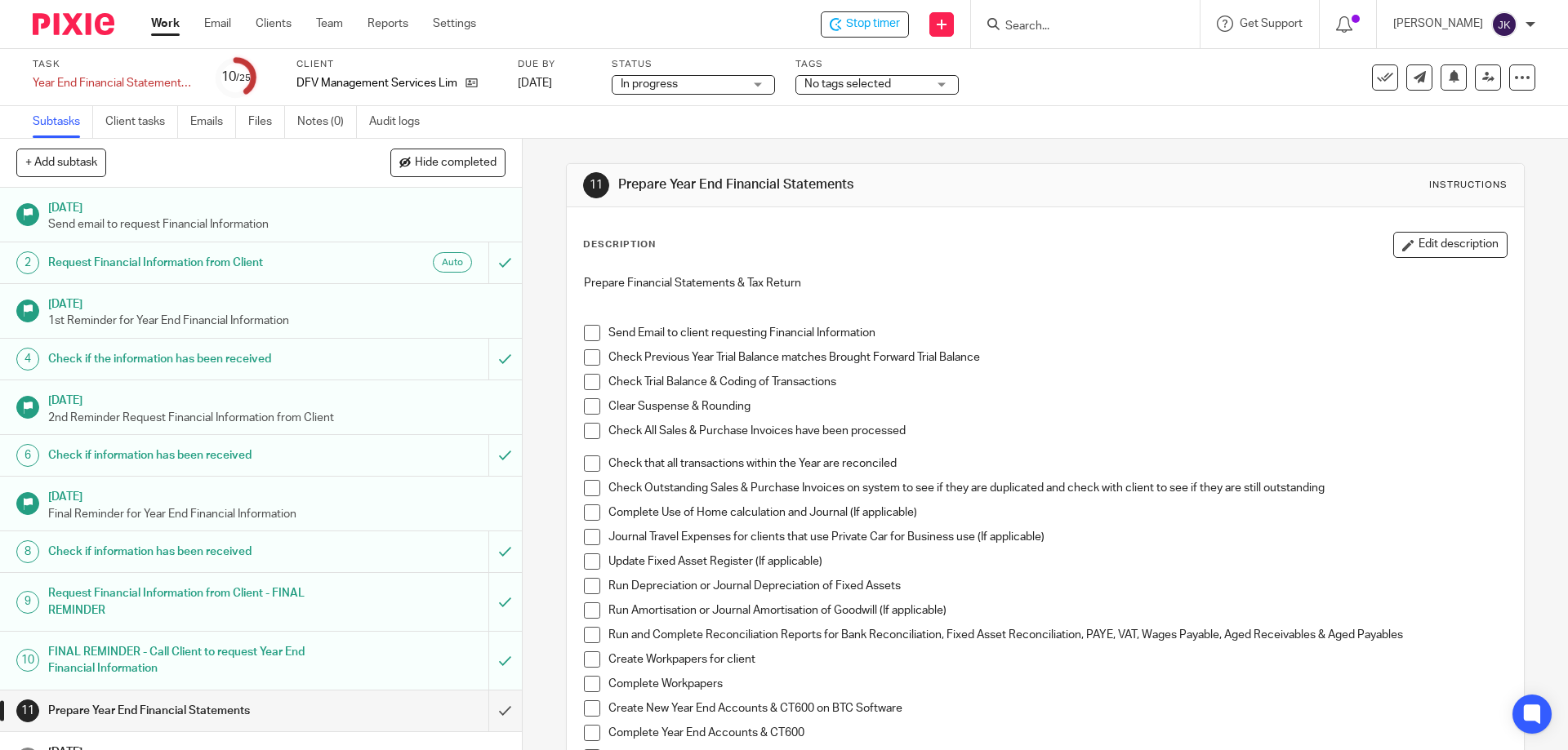
click at [584, 339] on span at bounding box center [592, 333] width 17 height 17
click at [584, 354] on span at bounding box center [592, 357] width 17 height 17
